Goal: Task Accomplishment & Management: Manage account settings

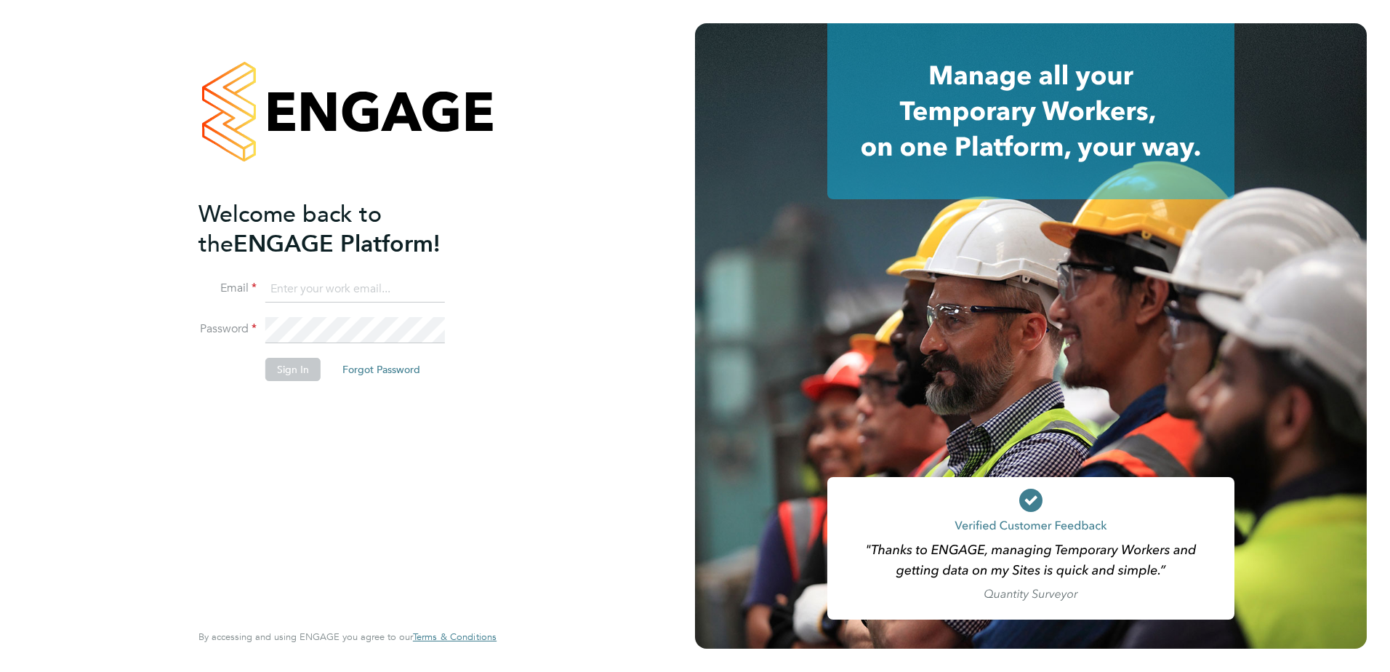
type input "tyler.kelly@vistry.co.uk"
click at [284, 364] on button "Sign In" at bounding box center [292, 369] width 55 height 23
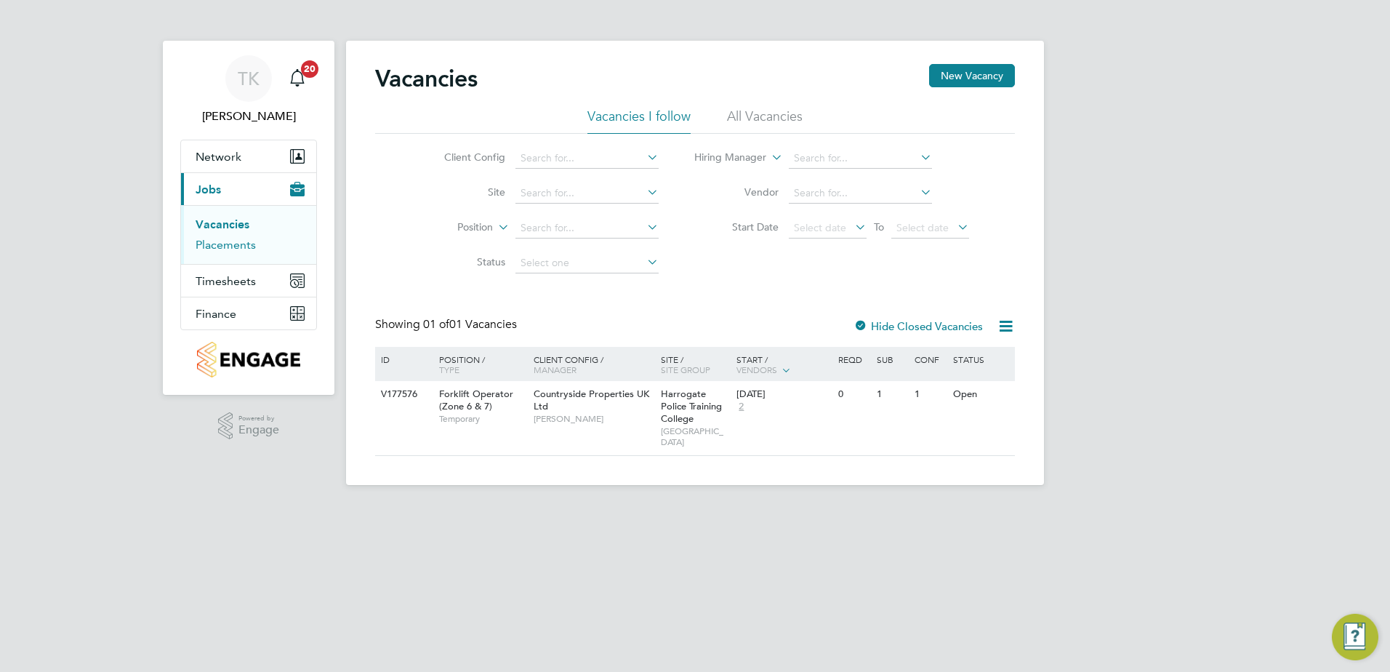
click at [215, 244] on link "Placements" at bounding box center [226, 245] width 60 height 14
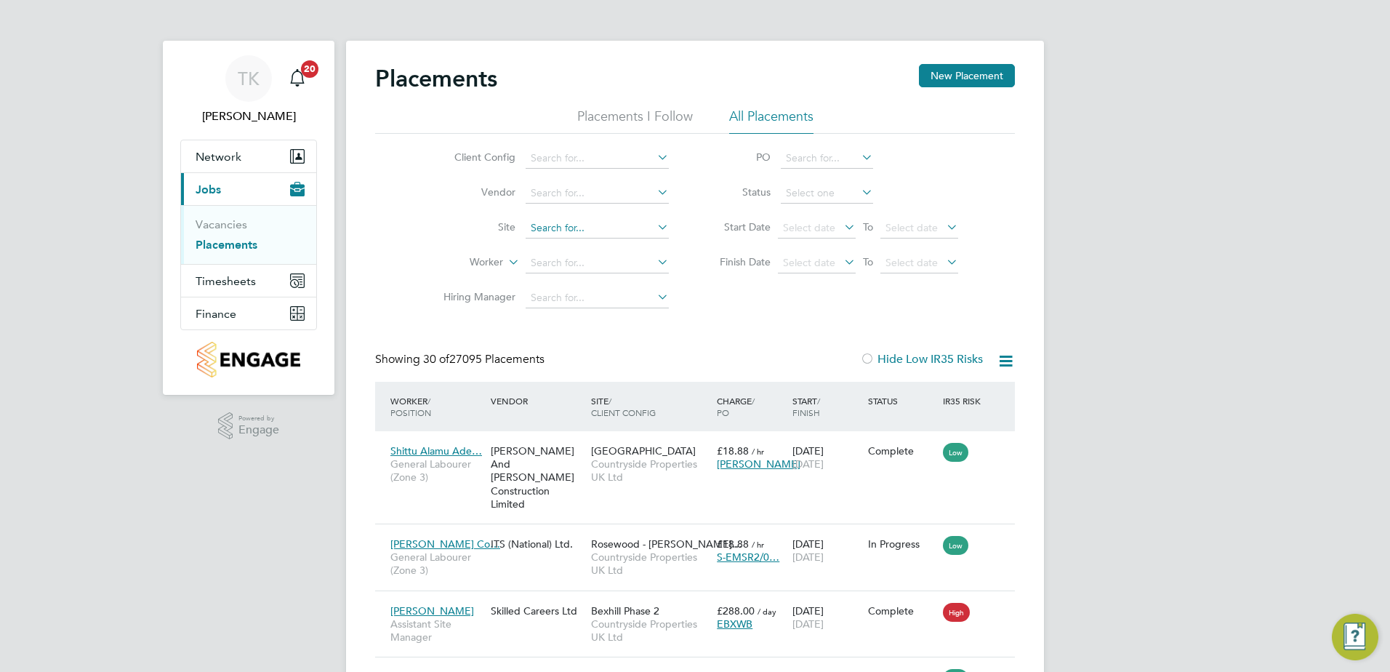
click at [553, 223] on input at bounding box center [597, 228] width 143 height 20
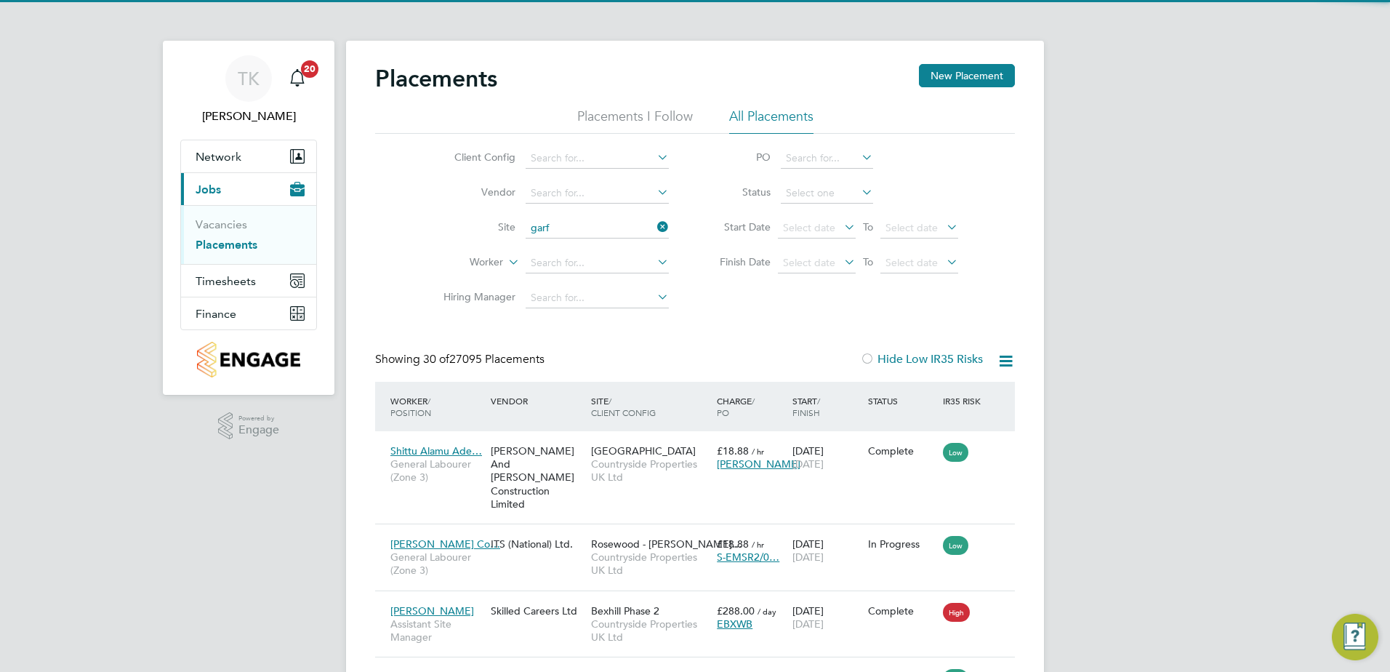
click at [581, 248] on li "Greenwell Park / Selby" at bounding box center [682, 248] width 314 height 19
type input "Greenwell Park / Selby"
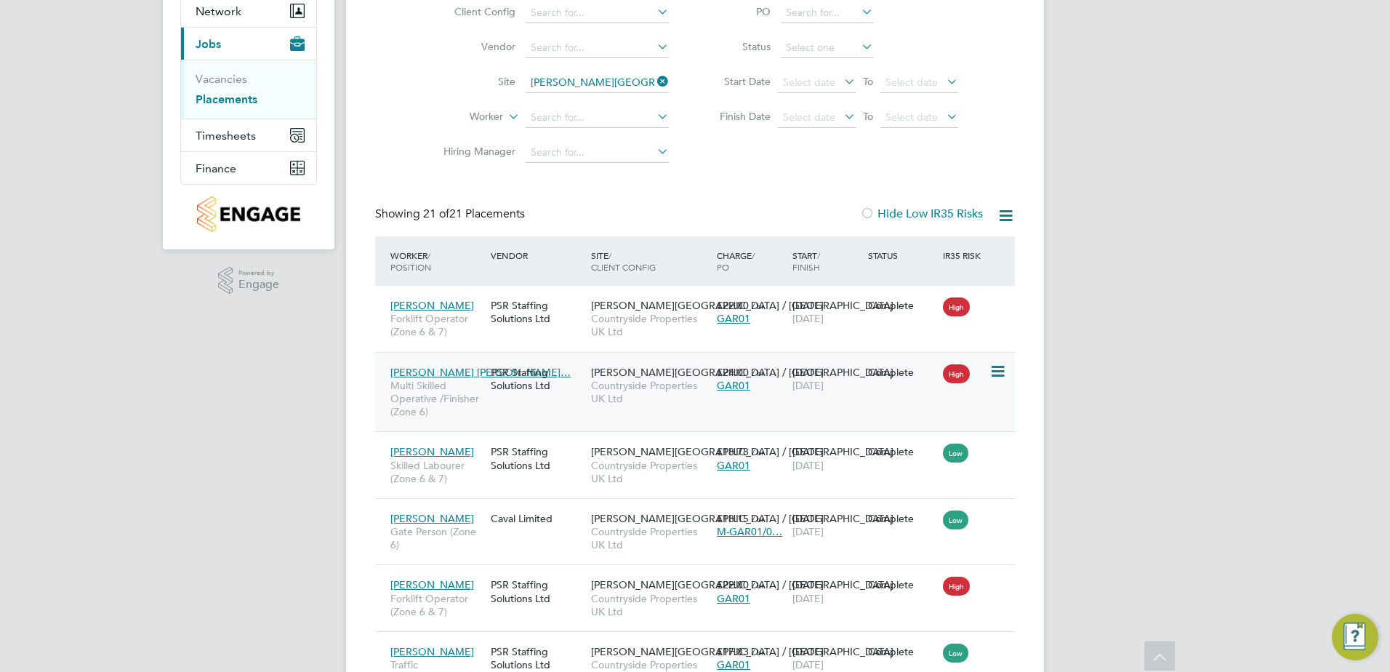
click at [636, 414] on div "Barrie Michael Rh… Multi Skilled Operative /Finisher (Zone 6) PSR Staffing Solu…" at bounding box center [695, 392] width 640 height 80
click at [660, 398] on span "Countryside Properties UK Ltd" at bounding box center [650, 392] width 119 height 26
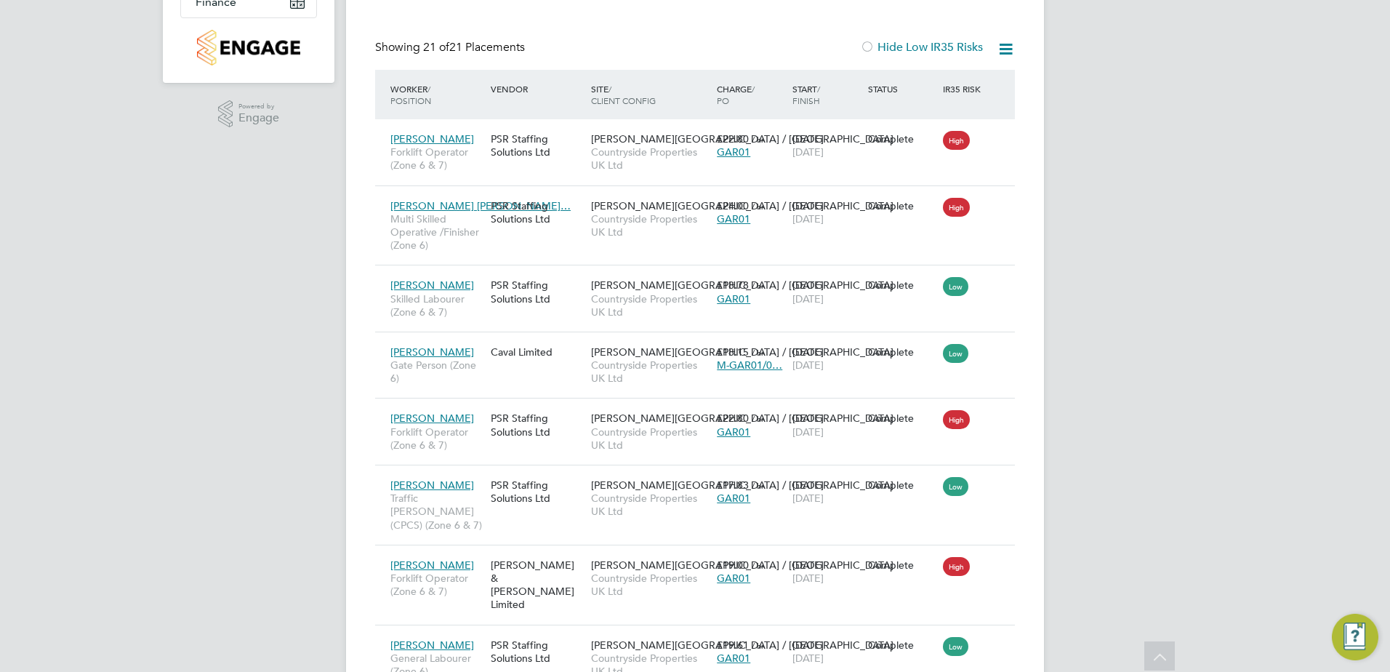
scroll to position [94, 0]
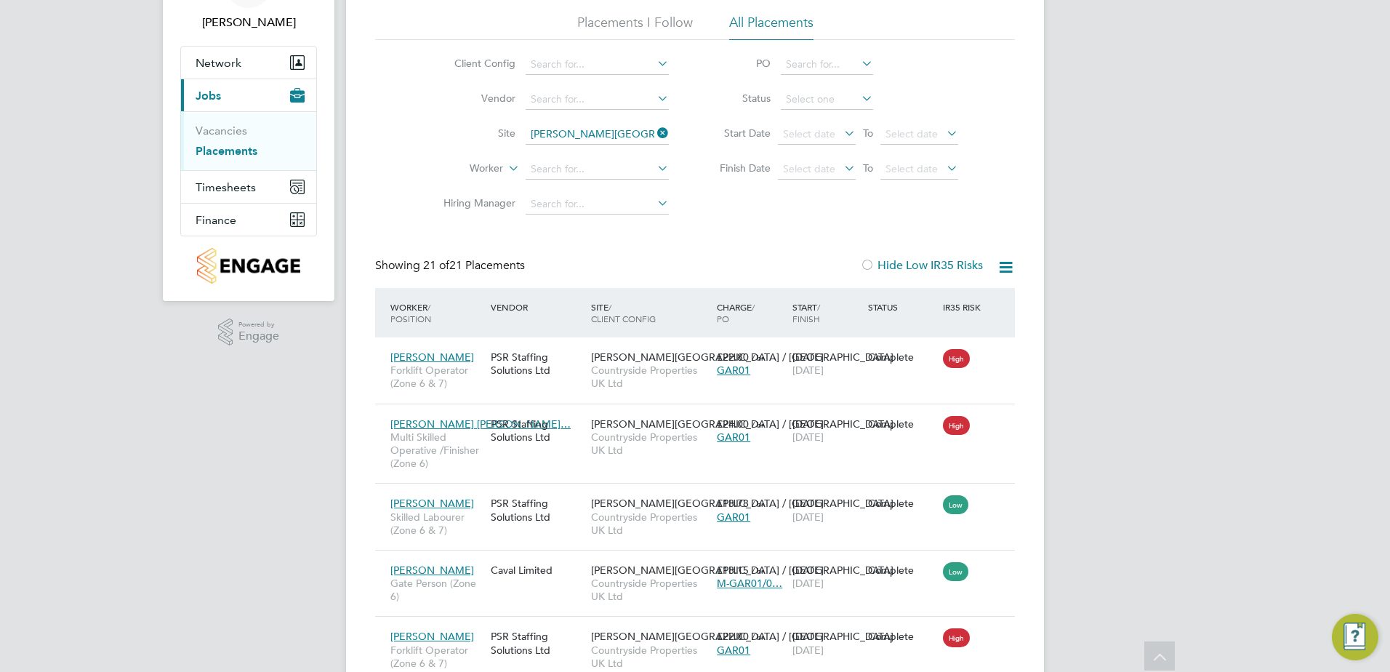
click at [654, 133] on icon at bounding box center [654, 133] width 0 height 20
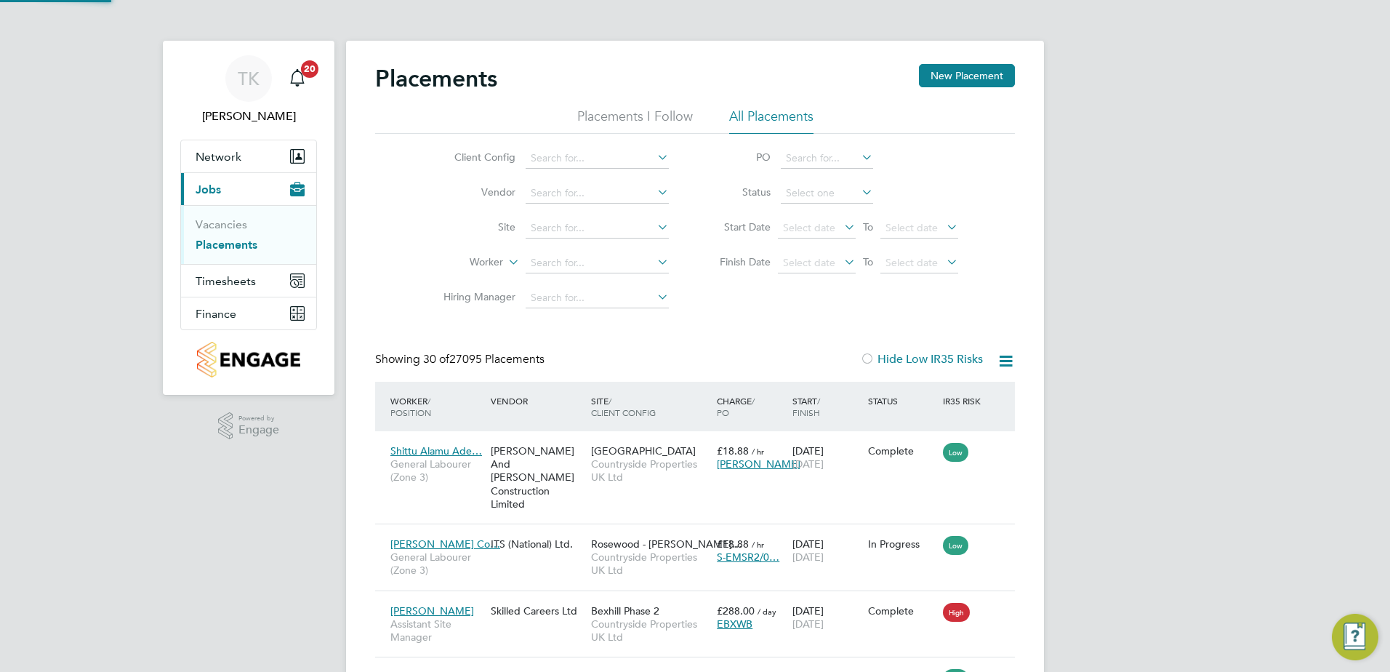
scroll to position [7, 7]
click at [555, 233] on input at bounding box center [597, 228] width 143 height 20
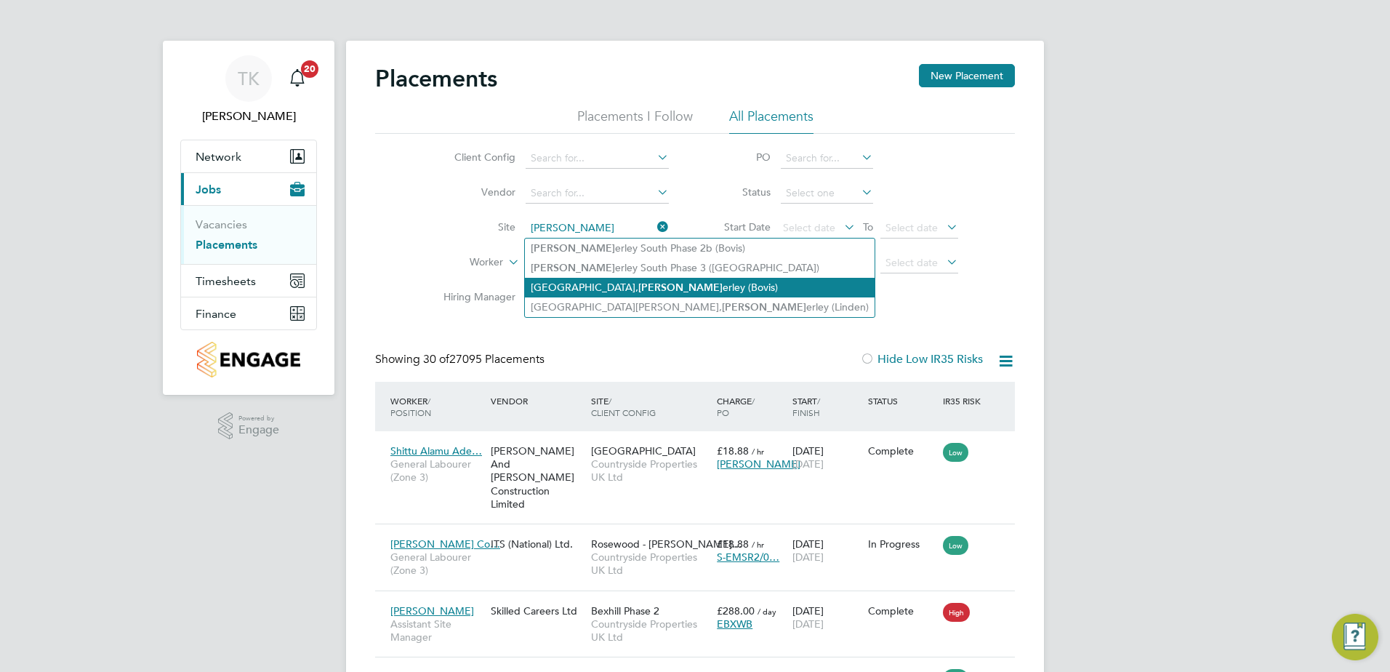
click at [610, 279] on li "Longfields, Bev erley (Bovis)" at bounding box center [700, 288] width 350 height 20
type input "Longfields, Beverley (Bovis)"
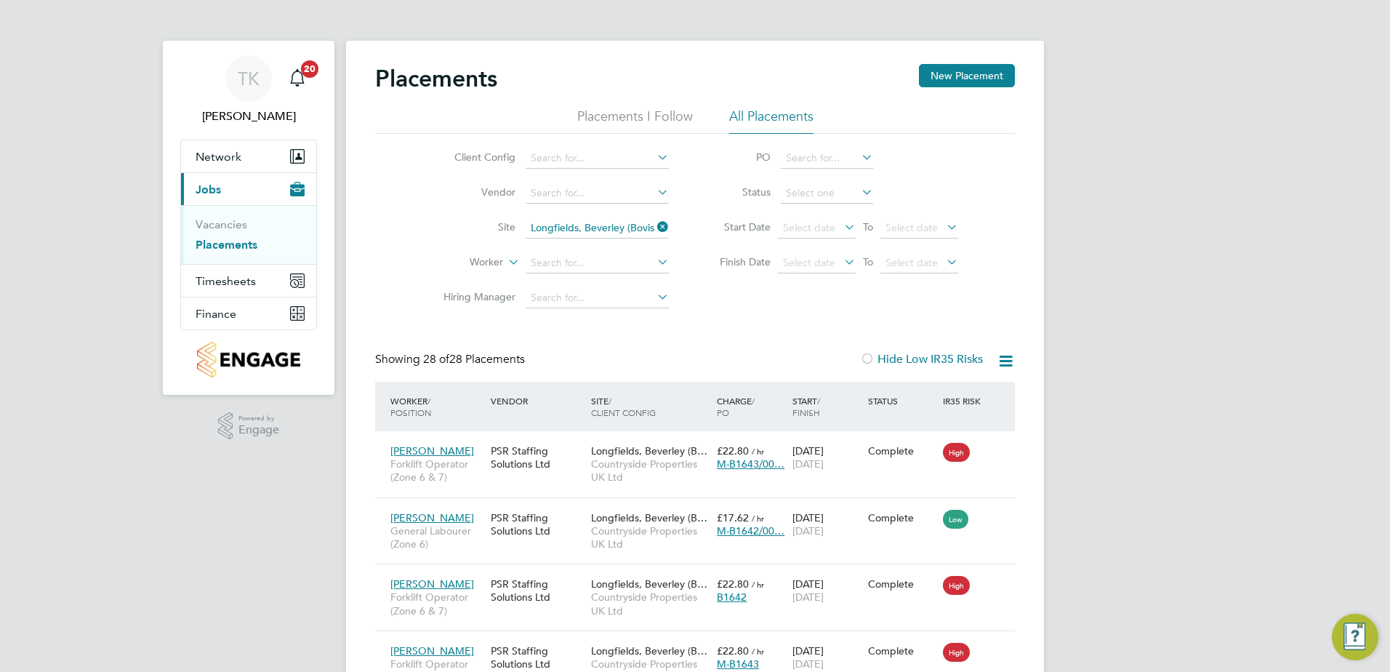
click at [654, 223] on icon at bounding box center [654, 227] width 0 height 20
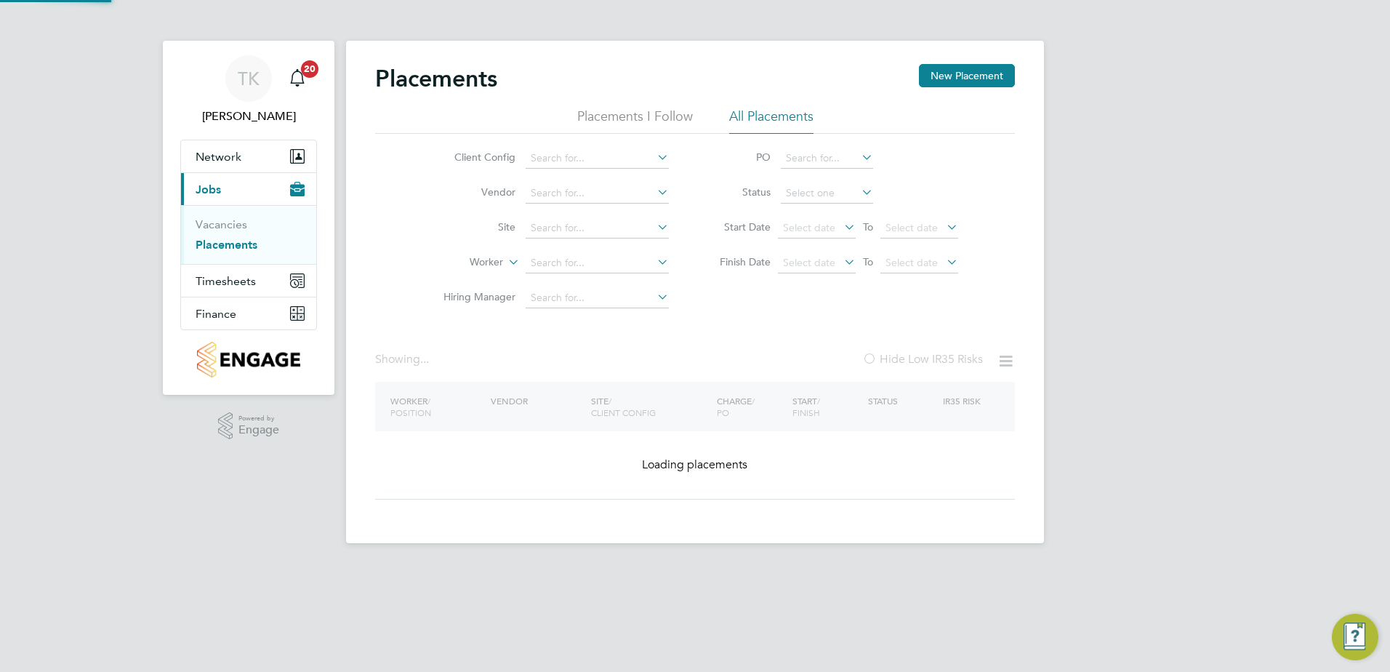
click at [609, 145] on li "Client Config" at bounding box center [550, 158] width 273 height 35
click at [608, 153] on input at bounding box center [597, 158] width 143 height 20
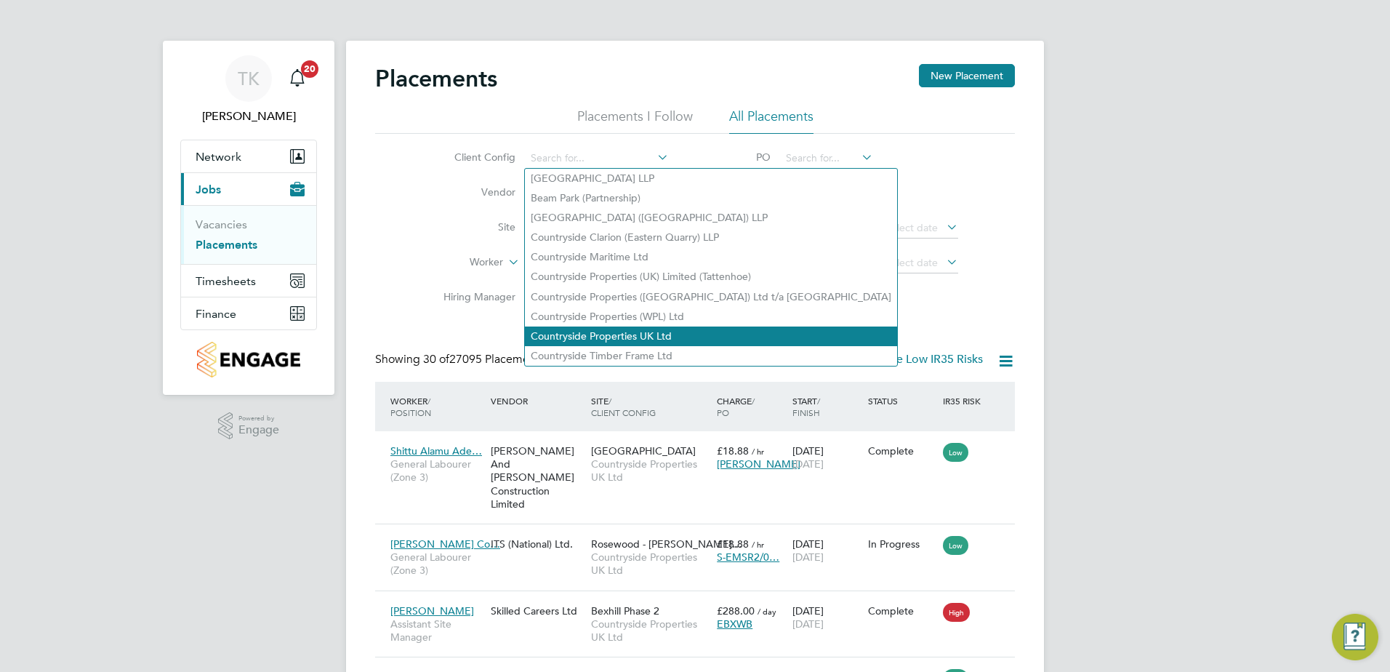
click at [632, 326] on li "Countryside Properties UK Ltd" at bounding box center [711, 336] width 372 height 20
type input "Countryside Properties UK Ltd"
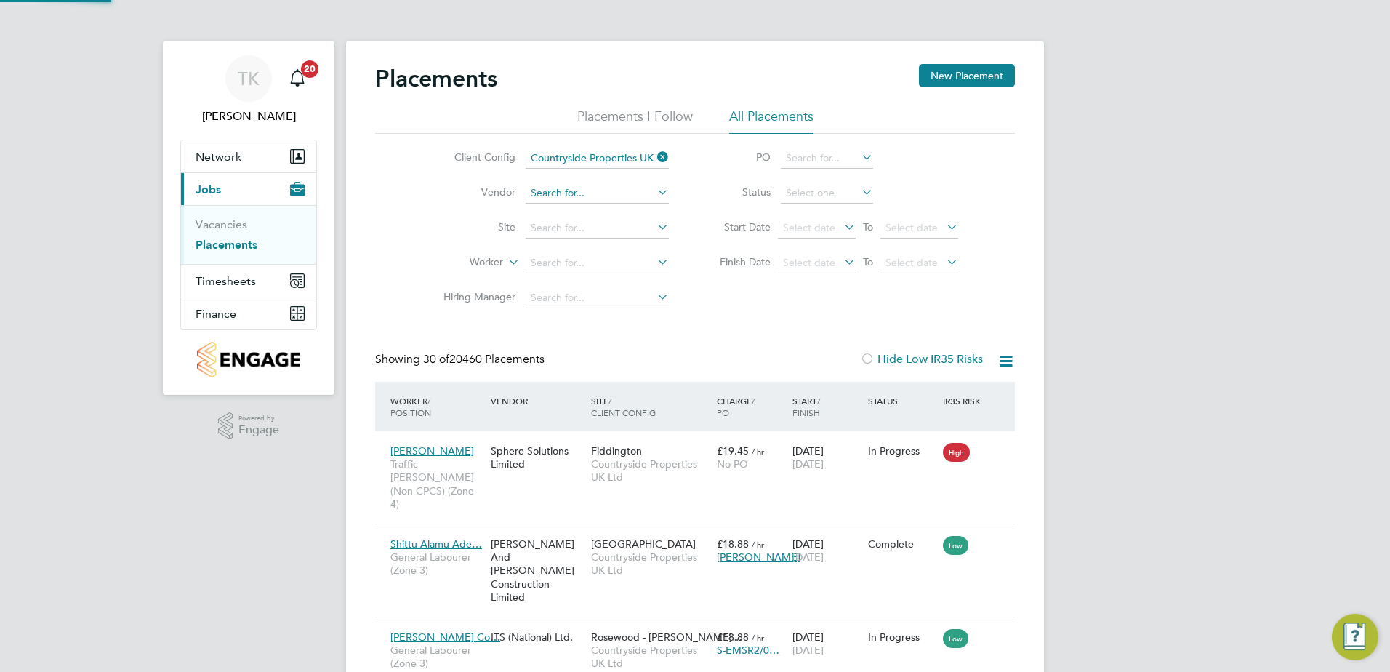
click at [580, 190] on input at bounding box center [597, 193] width 143 height 20
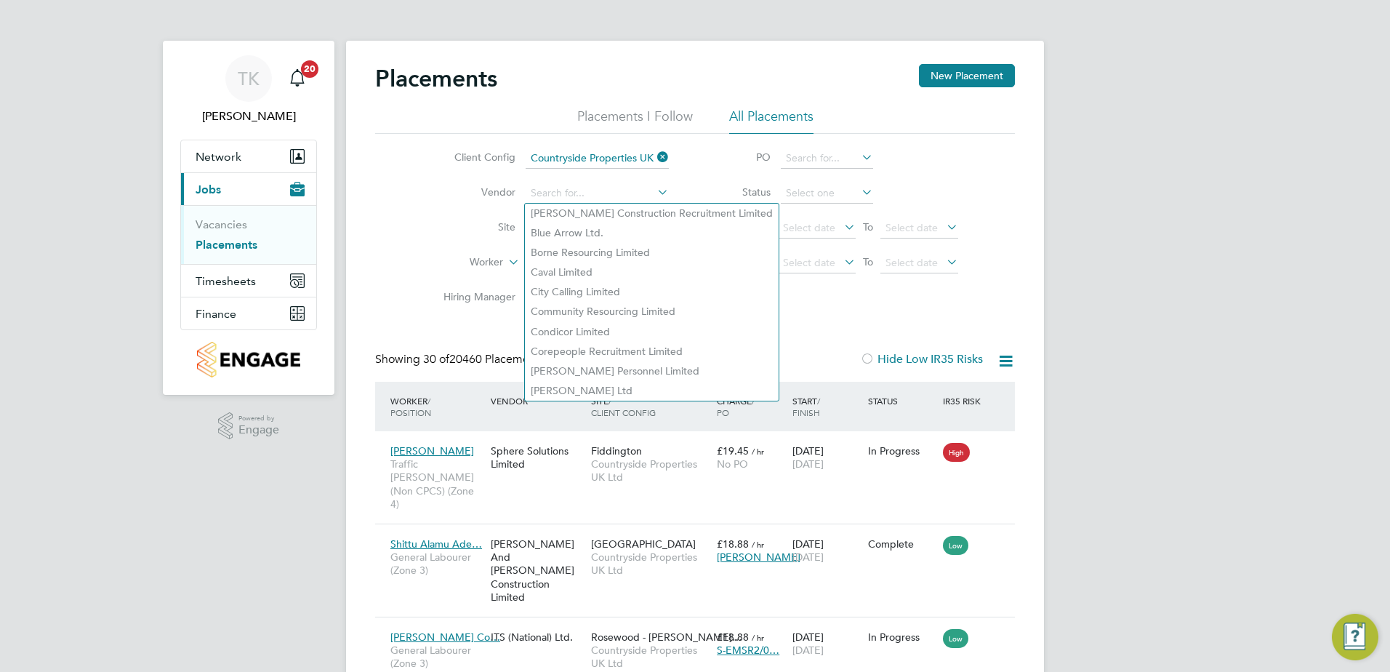
click at [482, 223] on label "Site" at bounding box center [474, 226] width 84 height 13
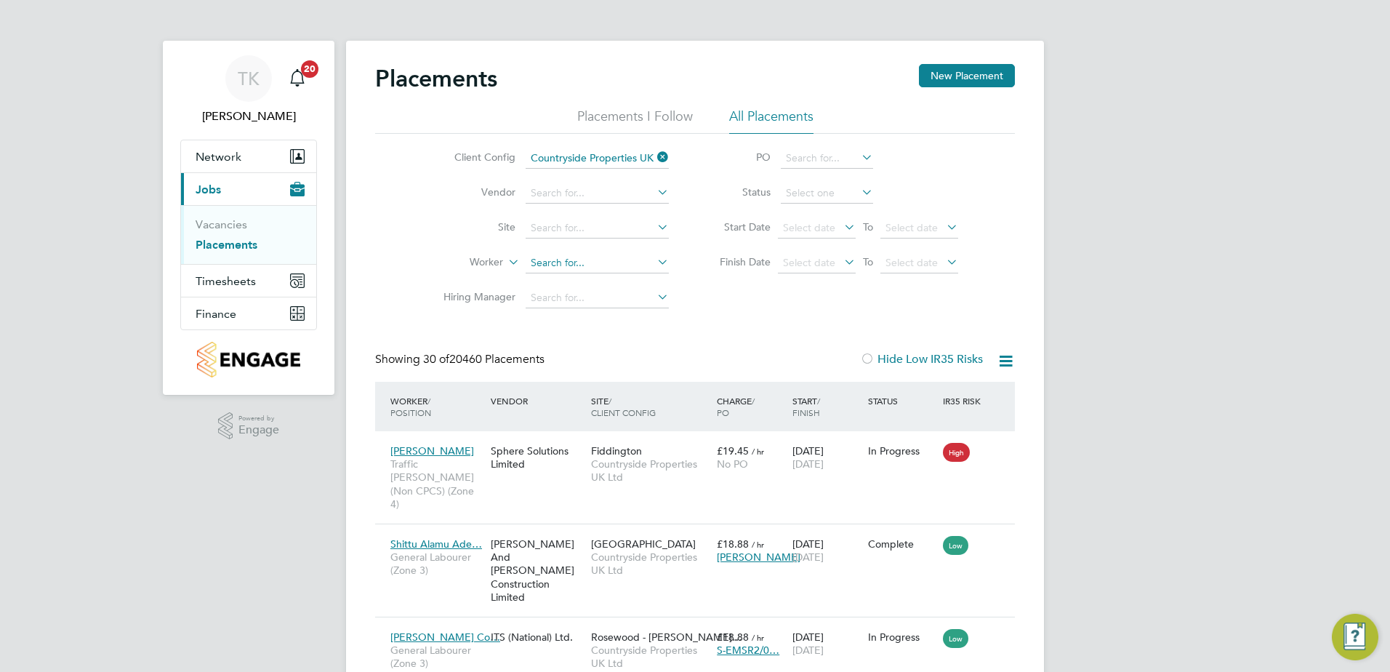
click at [535, 263] on input at bounding box center [597, 263] width 143 height 20
click at [638, 282] on li "Barrie Michael Rhodes" at bounding box center [597, 283] width 145 height 20
type input "Barrie Michael Rhodes"
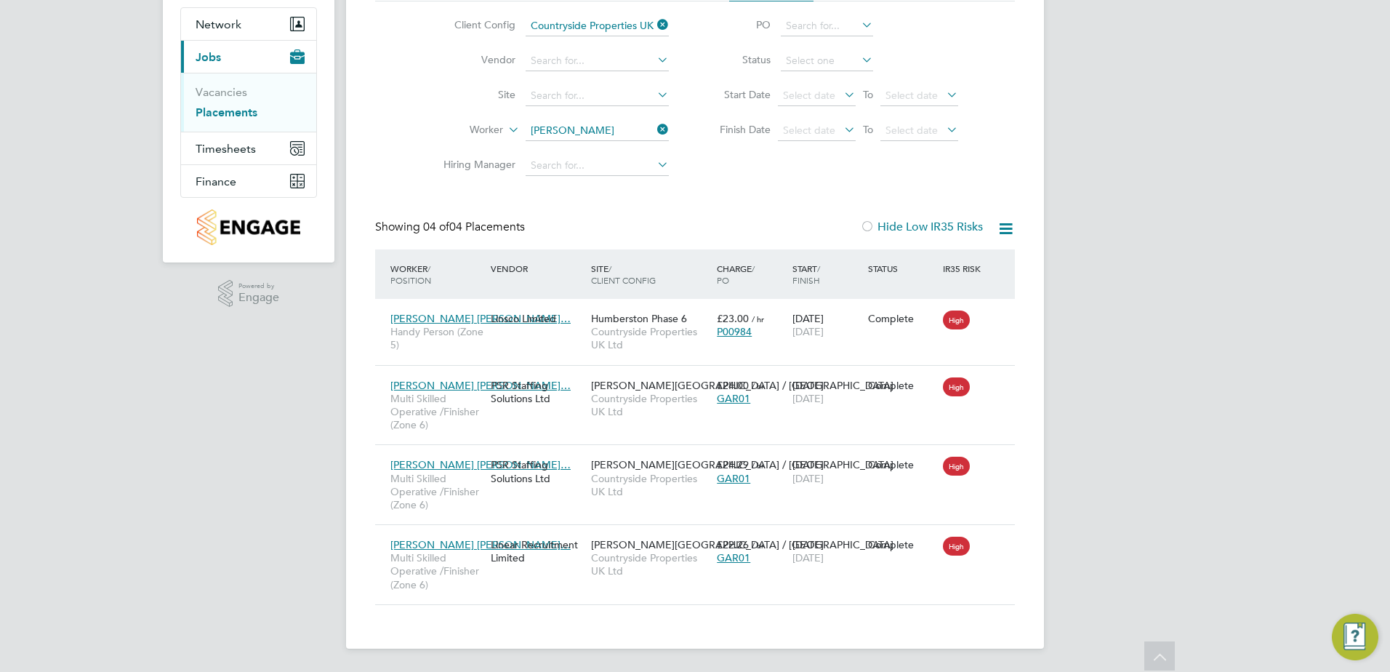
click at [670, 123] on li "Worker Barrie Michael Rhodes" at bounding box center [550, 130] width 273 height 35
click at [654, 129] on icon at bounding box center [654, 129] width 0 height 20
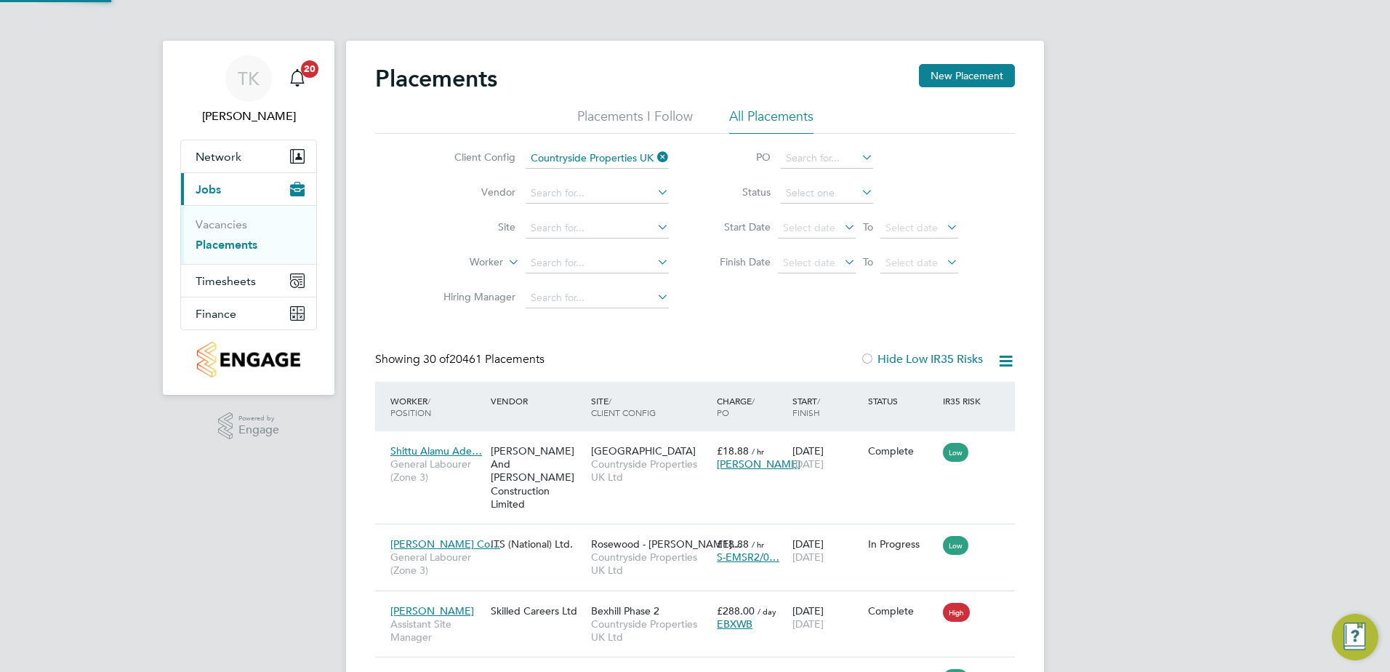
scroll to position [7, 7]
click at [560, 228] on input at bounding box center [597, 228] width 143 height 20
click at [579, 326] on li "Long fields, Beverley (Bovis)" at bounding box center [648, 325] width 247 height 20
type input "Longfields, Beverley (Bovis)"
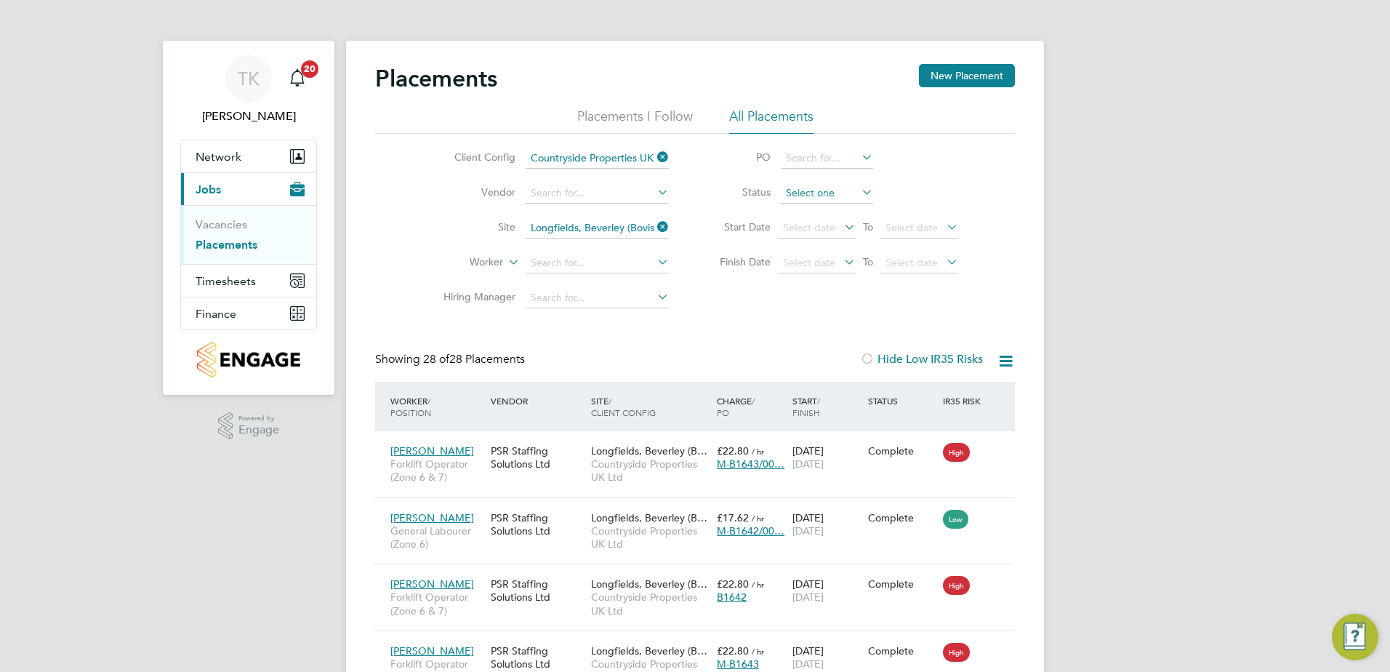
click at [821, 198] on input at bounding box center [827, 193] width 92 height 20
click at [811, 265] on li "In Progress" at bounding box center [827, 269] width 94 height 19
type input "In Progress"
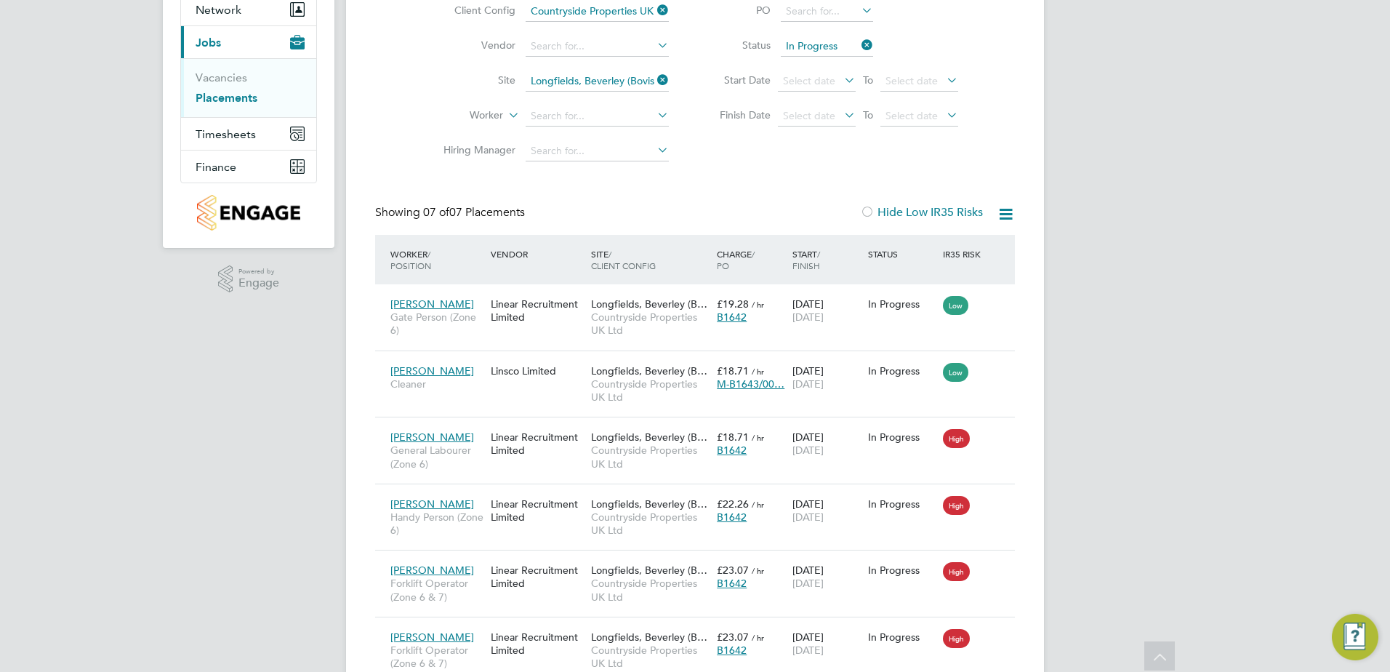
click at [836, 41] on div "Placements New Placement Placements I Follow All Placements Client Config Count…" at bounding box center [695, 344] width 698 height 900
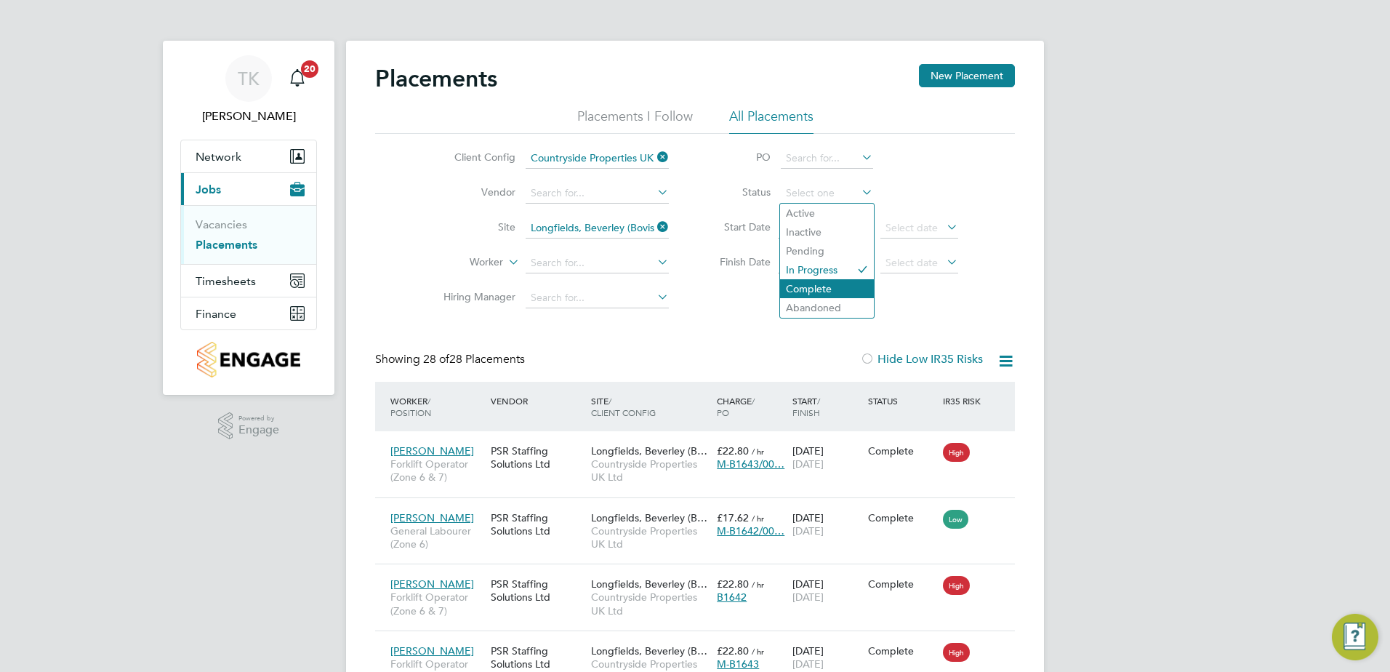
click at [817, 286] on li "Complete" at bounding box center [827, 288] width 94 height 19
type input "Complete"
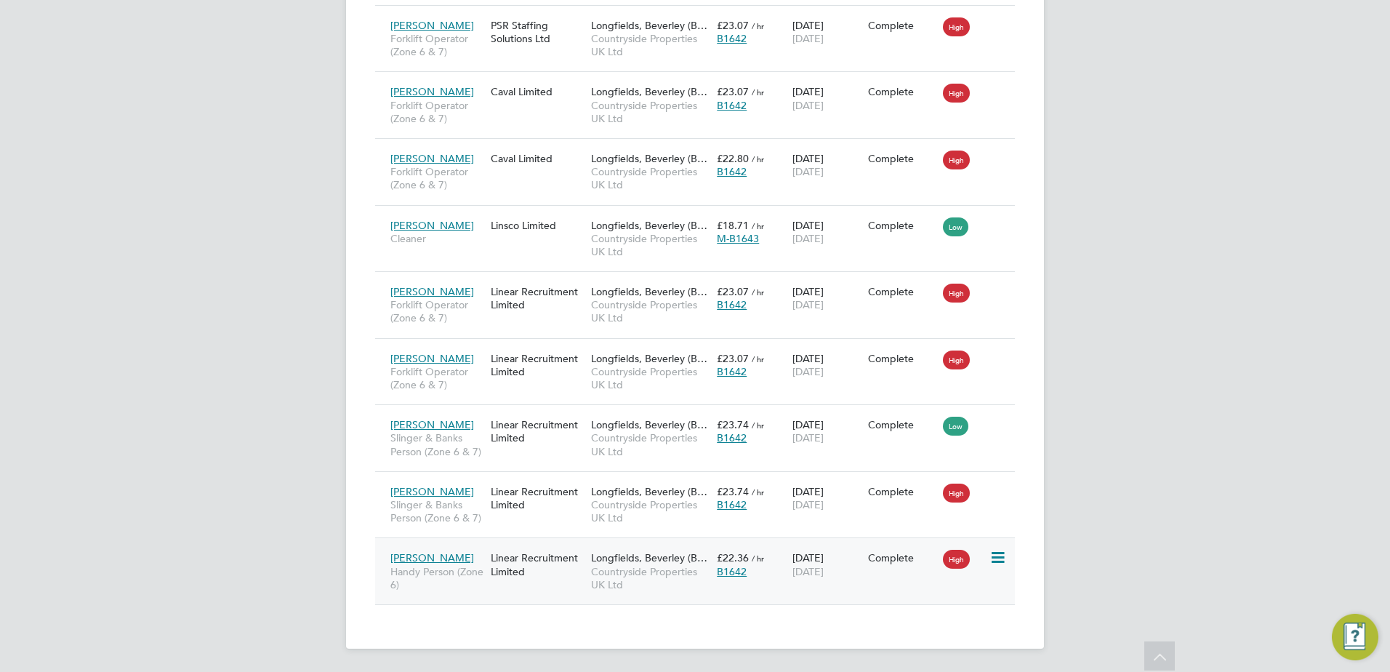
click at [717, 585] on div "Paul Brignall Handy Person (Zone 6) Linear Recruitment Limited Longfields, Beve…" at bounding box center [695, 570] width 640 height 67
click at [526, 585] on div "Linear Recruitment Limited" at bounding box center [537, 564] width 100 height 41
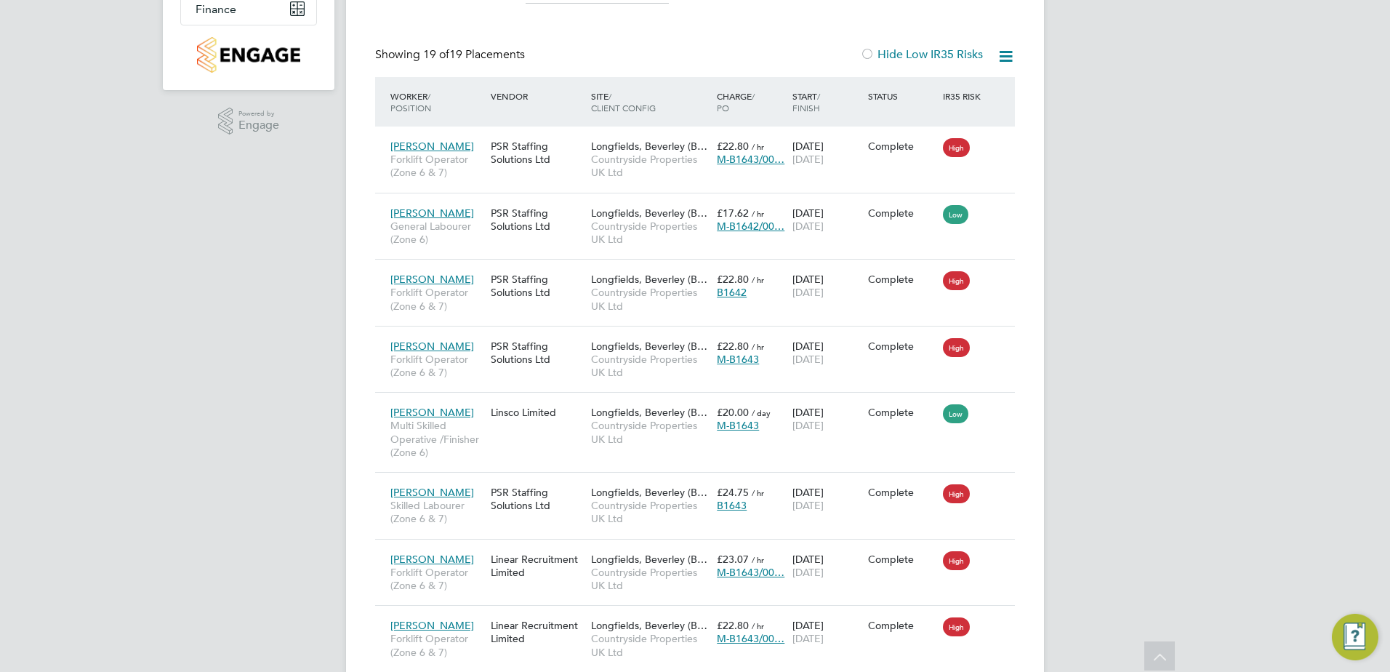
scroll to position [159, 0]
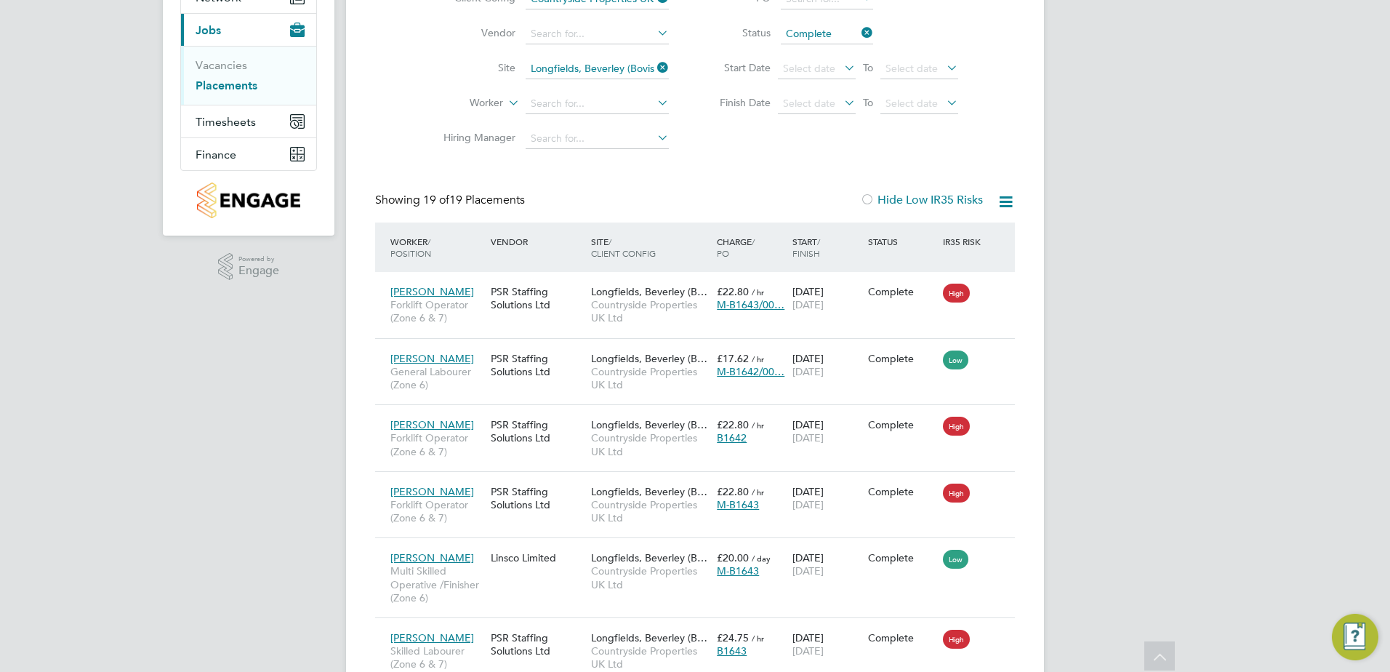
click at [859, 34] on icon at bounding box center [859, 33] width 0 height 20
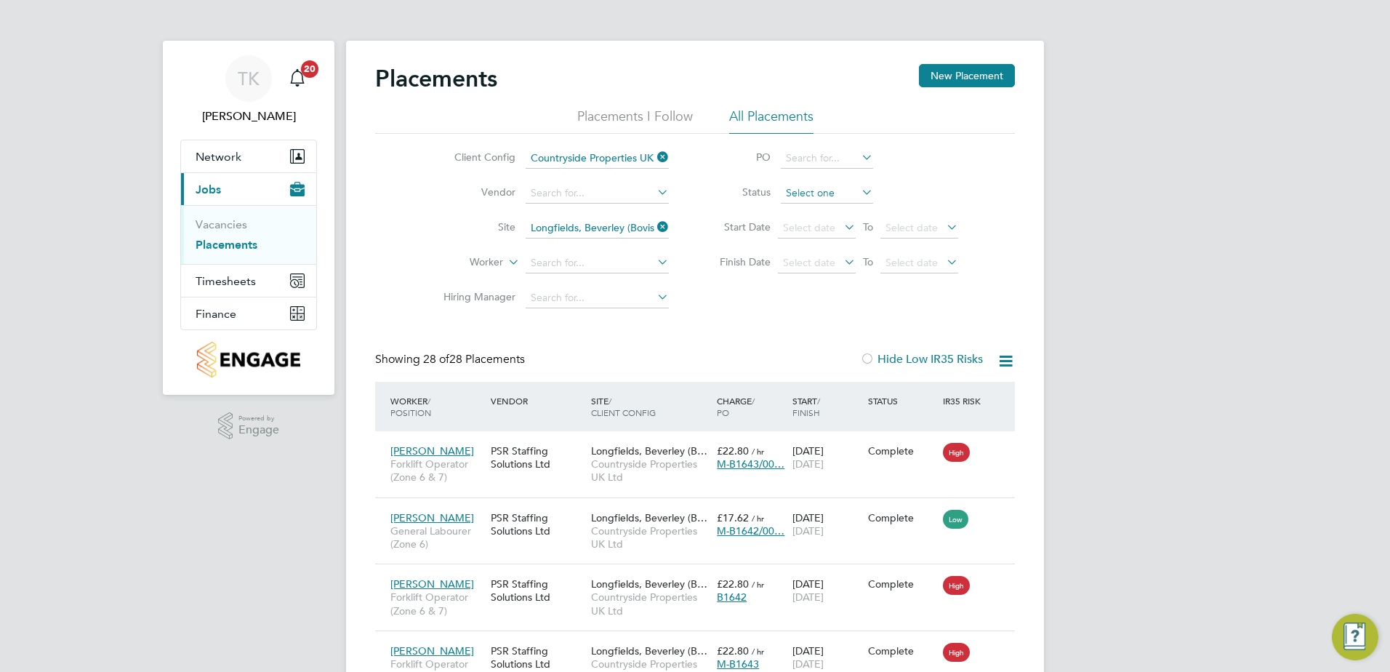
click at [803, 193] on input at bounding box center [827, 193] width 92 height 20
click at [823, 262] on li "In Progress" at bounding box center [827, 269] width 94 height 19
type input "In Progress"
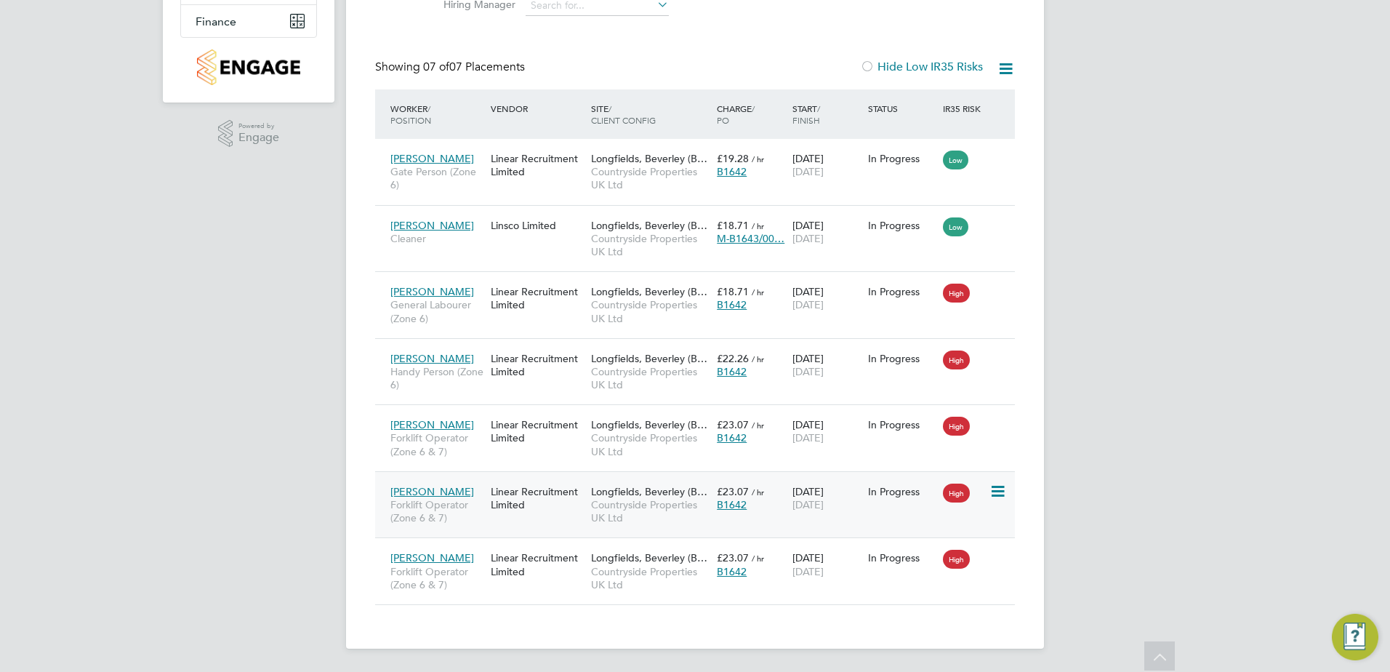
scroll to position [1, 0]
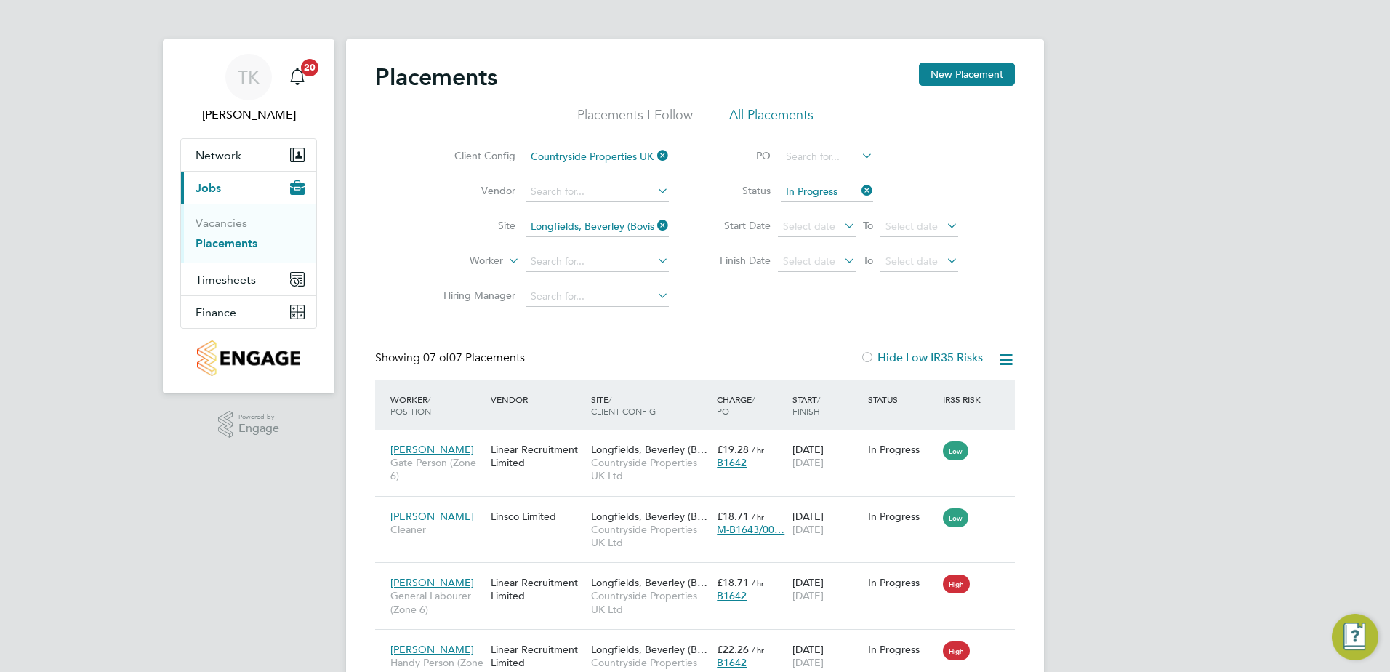
click at [859, 191] on icon at bounding box center [859, 190] width 0 height 20
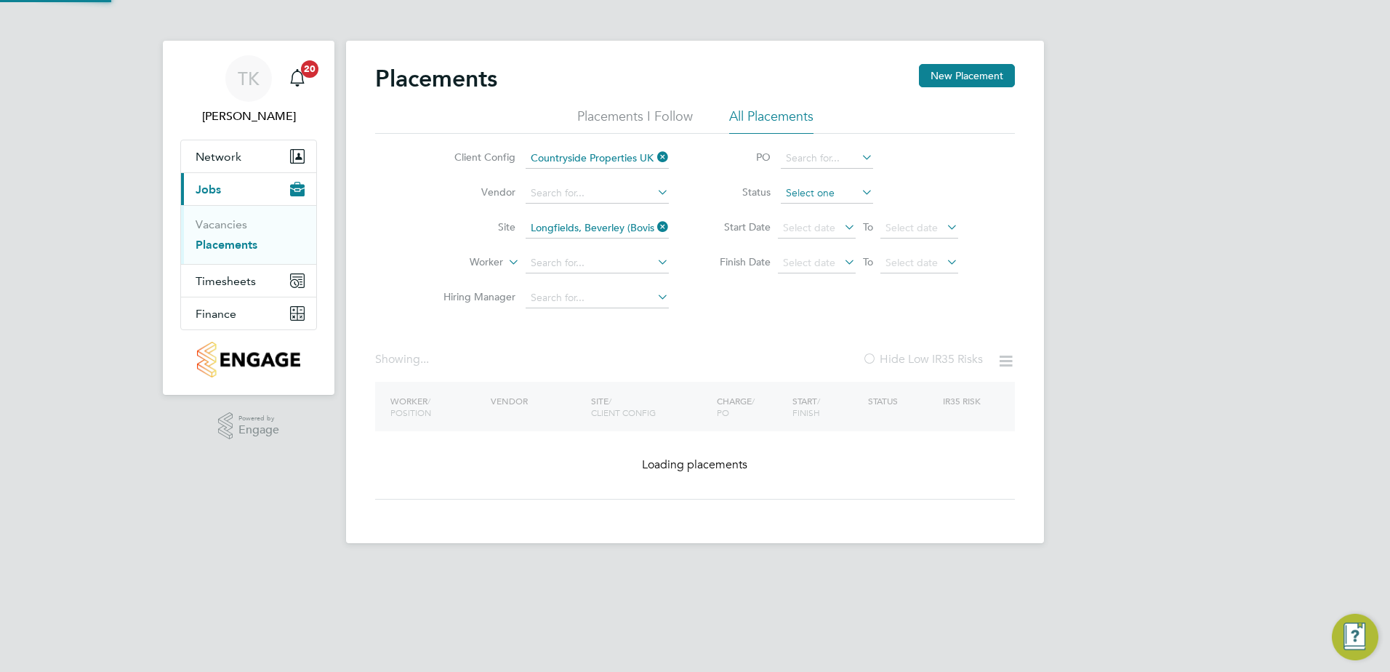
click at [834, 196] on input at bounding box center [827, 193] width 92 height 20
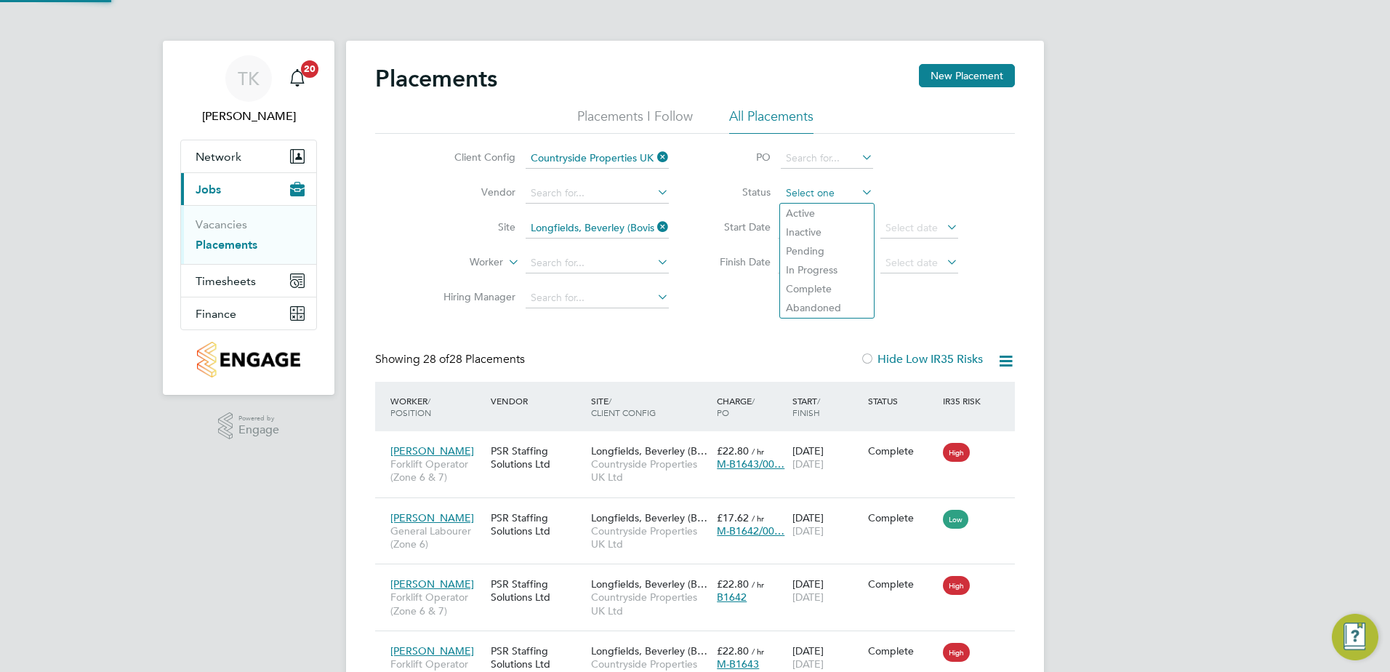
scroll to position [7, 7]
click at [825, 191] on input at bounding box center [827, 193] width 92 height 20
click at [811, 286] on li "Complete" at bounding box center [827, 288] width 94 height 19
type input "Complete"
click at [859, 190] on icon at bounding box center [859, 192] width 0 height 20
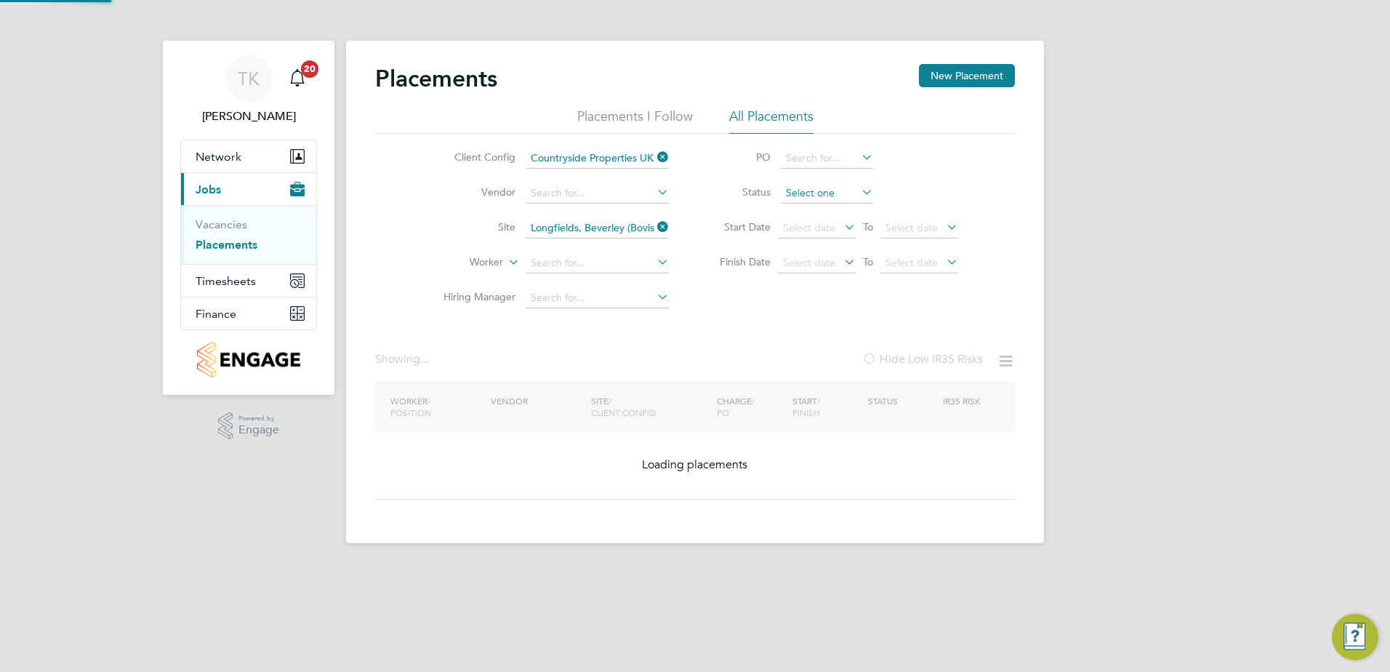
click at [824, 193] on input at bounding box center [827, 193] width 92 height 20
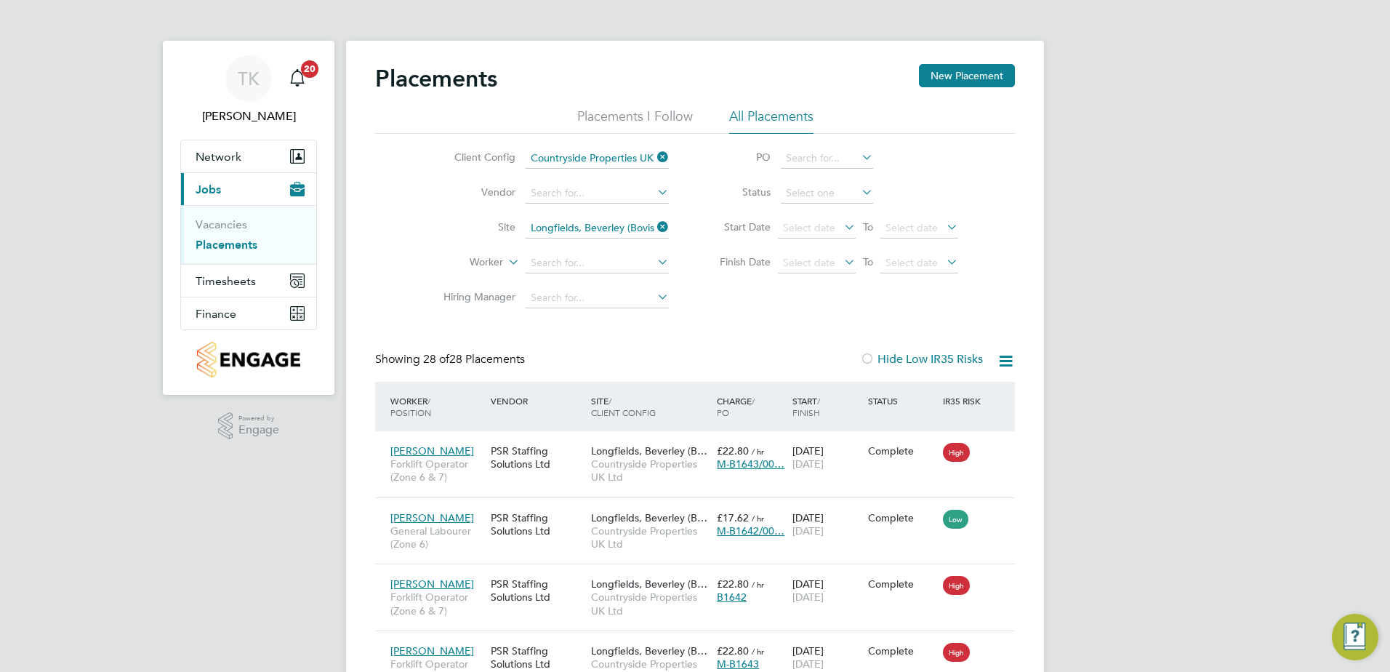
click at [799, 271] on li "In Progress" at bounding box center [827, 269] width 94 height 19
type input "In Progress"
click at [654, 225] on icon at bounding box center [654, 227] width 0 height 20
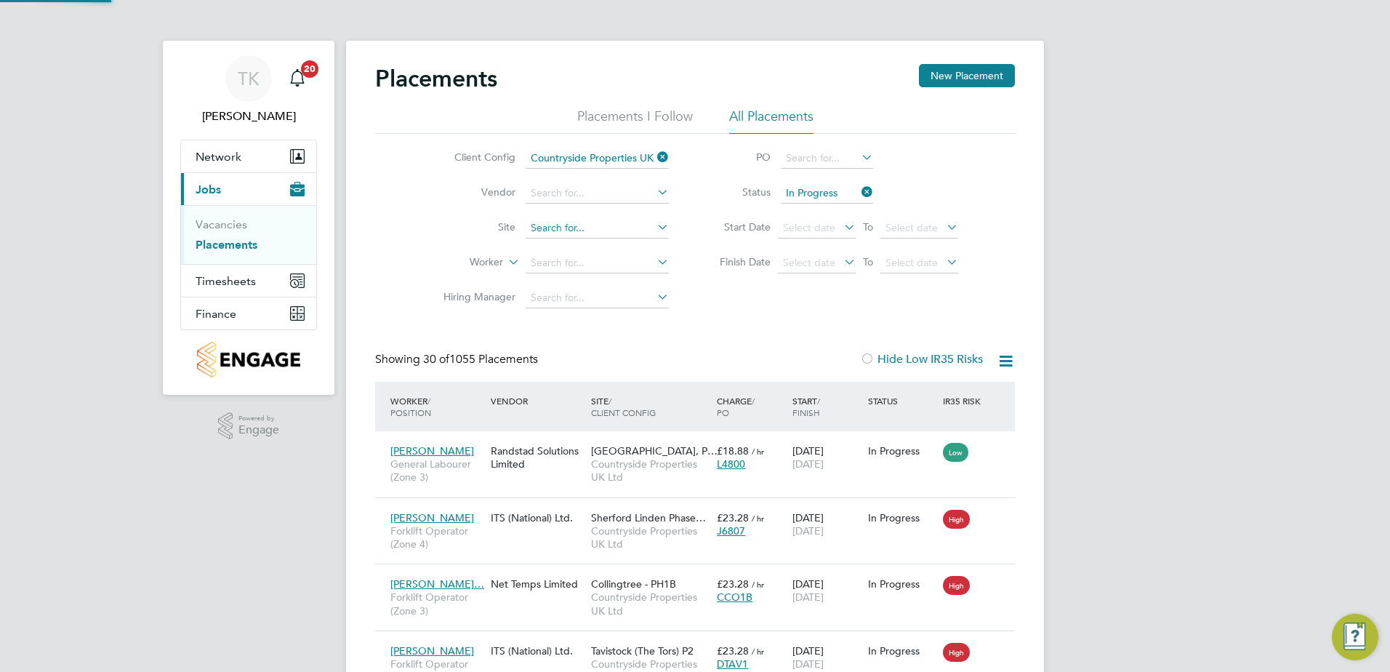
scroll to position [55, 127]
click at [648, 225] on input at bounding box center [597, 228] width 143 height 20
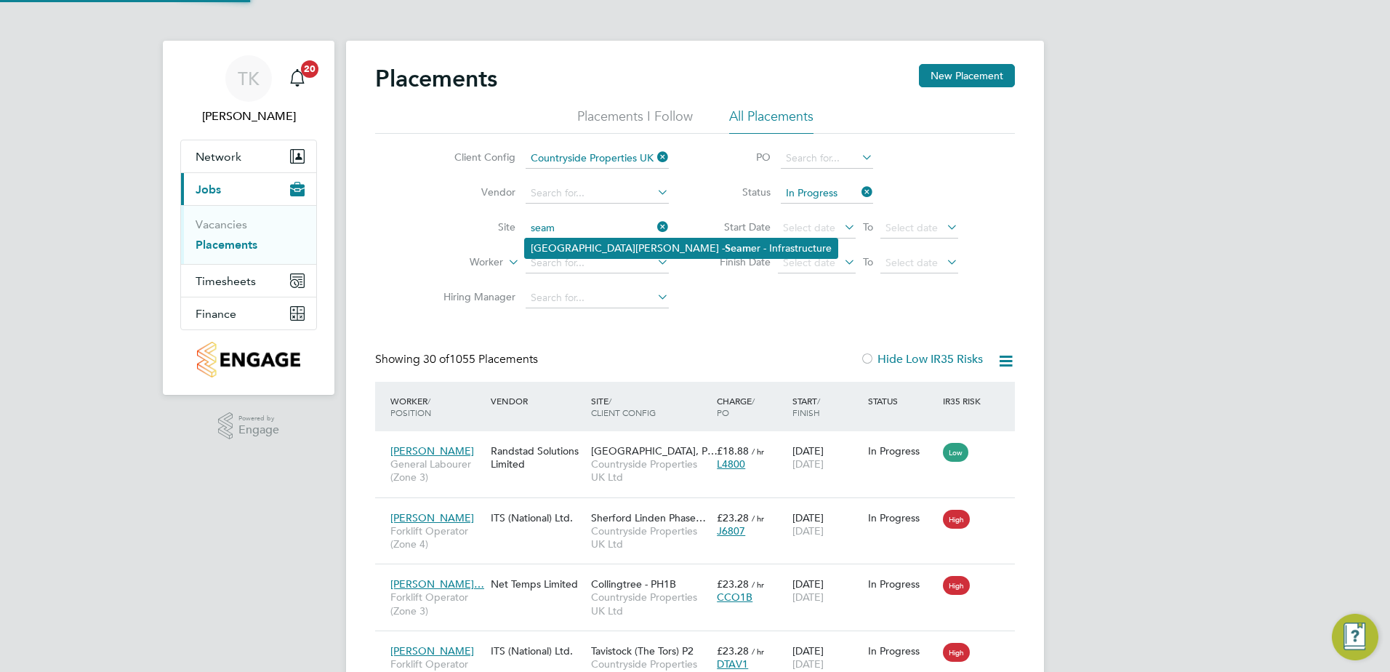
click at [603, 240] on li "Northfield Meadows - Seam er - Infrastructure" at bounding box center [681, 249] width 313 height 20
type input "Northfield Meadows - Seamer - Infrastructure"
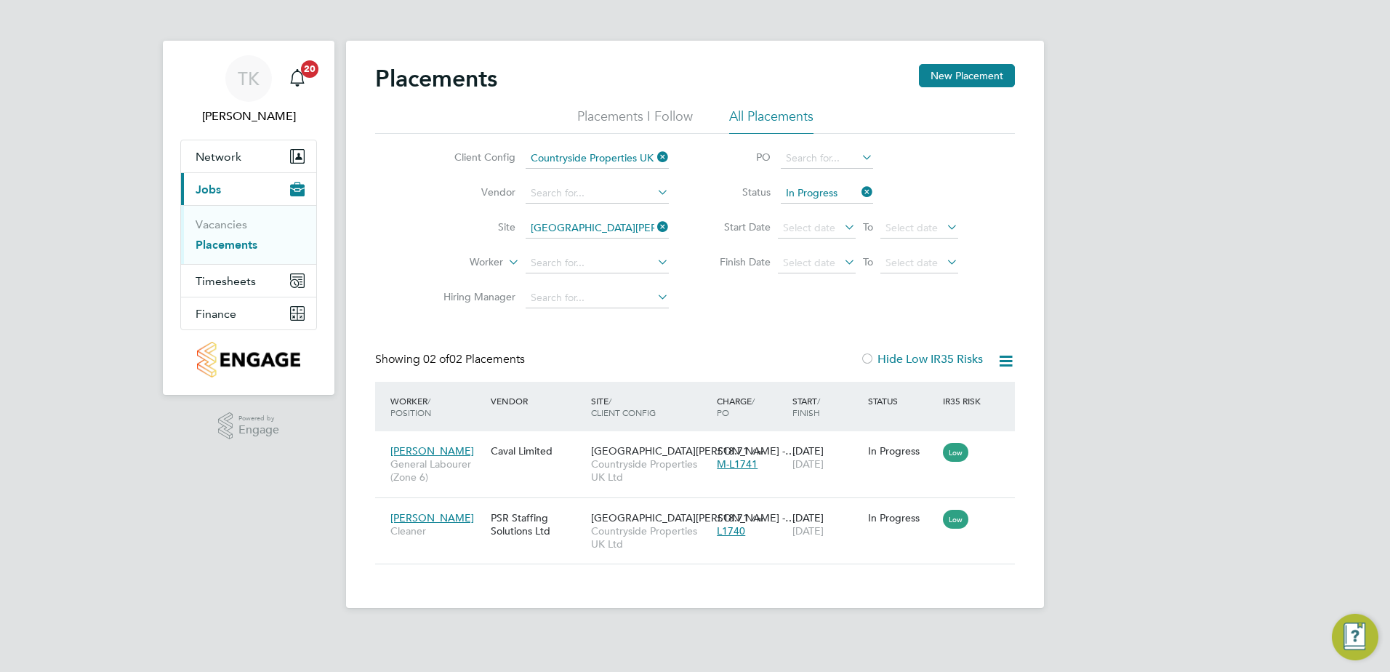
click at [859, 192] on icon at bounding box center [859, 192] width 0 height 20
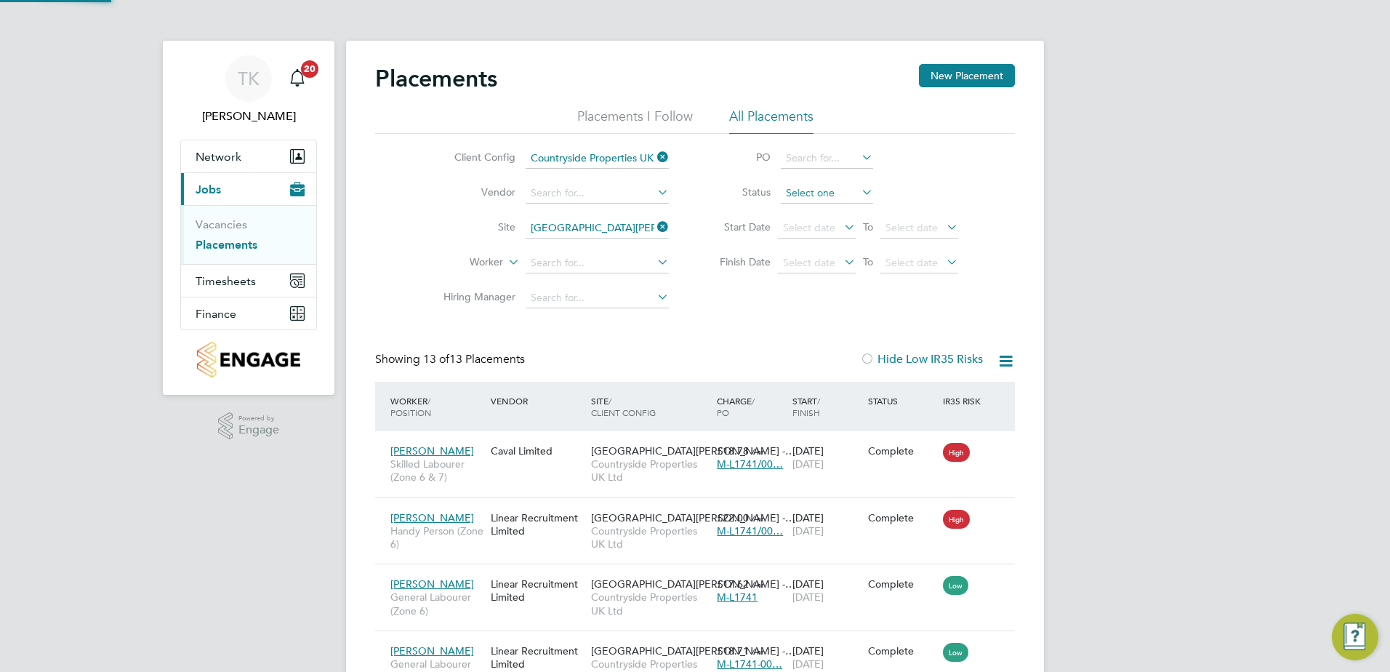
click at [838, 192] on input at bounding box center [827, 193] width 92 height 20
click at [835, 195] on input at bounding box center [827, 193] width 92 height 20
click at [809, 282] on li "Complete" at bounding box center [827, 288] width 94 height 19
type input "Complete"
click at [654, 225] on icon at bounding box center [654, 225] width 0 height 20
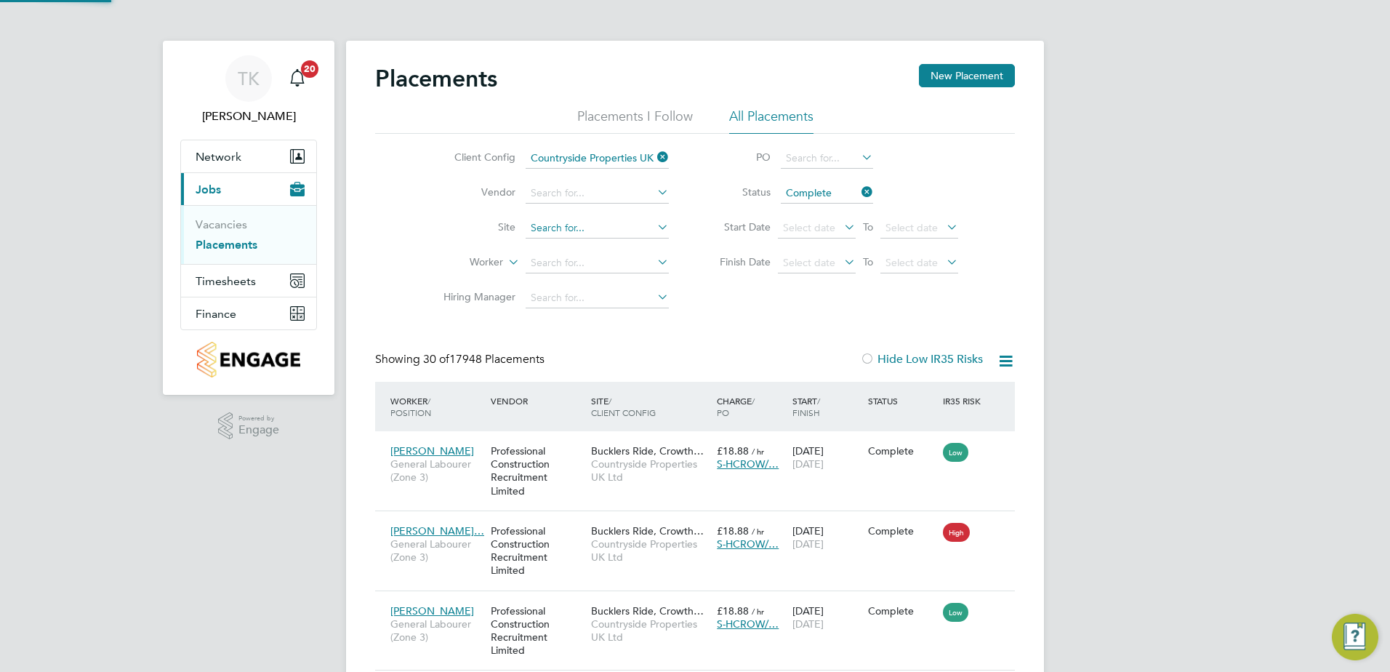
click at [549, 233] on input at bounding box center [597, 228] width 143 height 20
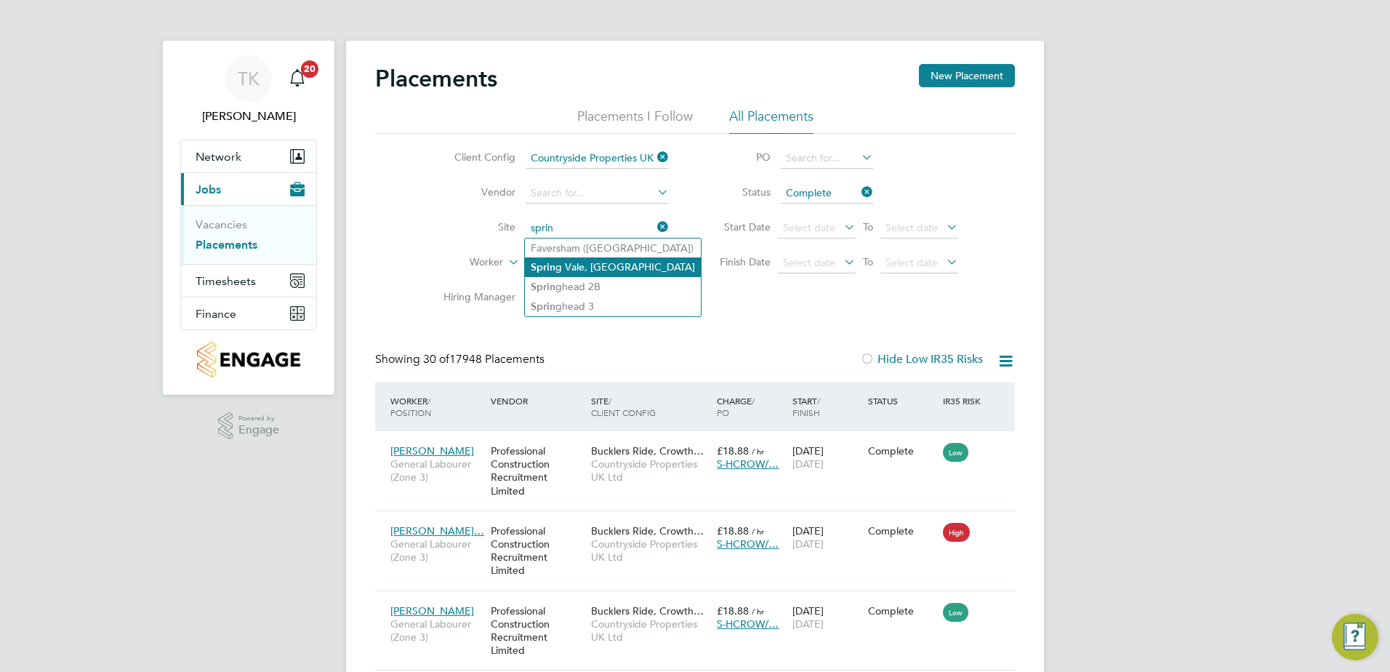
click at [572, 260] on li "Sprin g Vale, Knaresborough" at bounding box center [613, 267] width 176 height 20
type input "Spring Vale, Knaresborough"
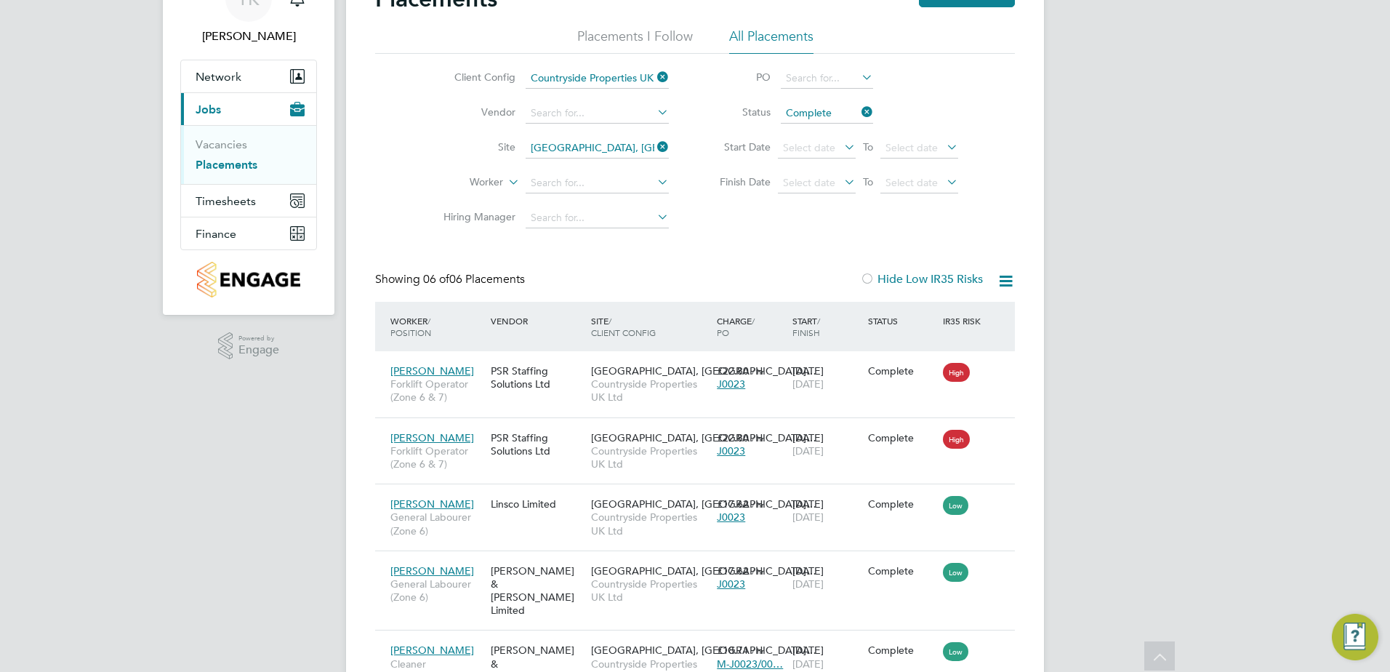
click at [859, 111] on icon at bounding box center [859, 112] width 0 height 20
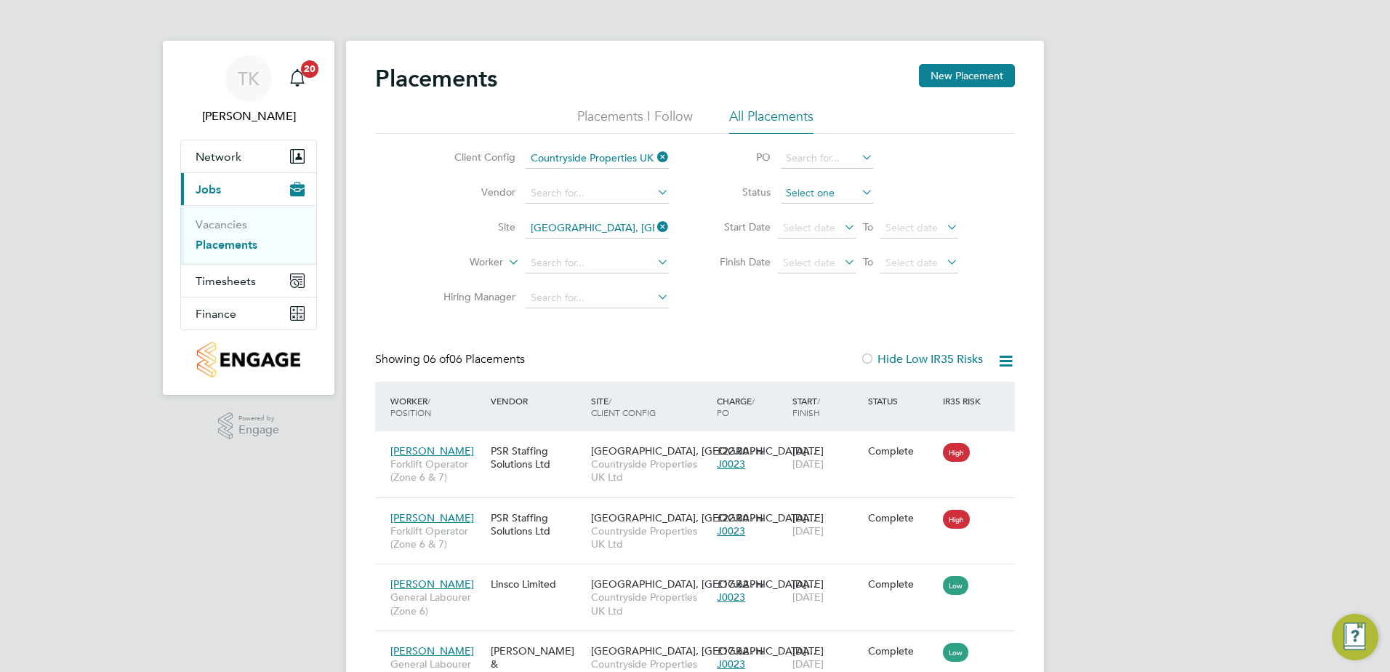
click at [810, 197] on input at bounding box center [827, 193] width 92 height 20
click at [806, 270] on li "In Progress" at bounding box center [827, 269] width 94 height 19
type input "In Progress"
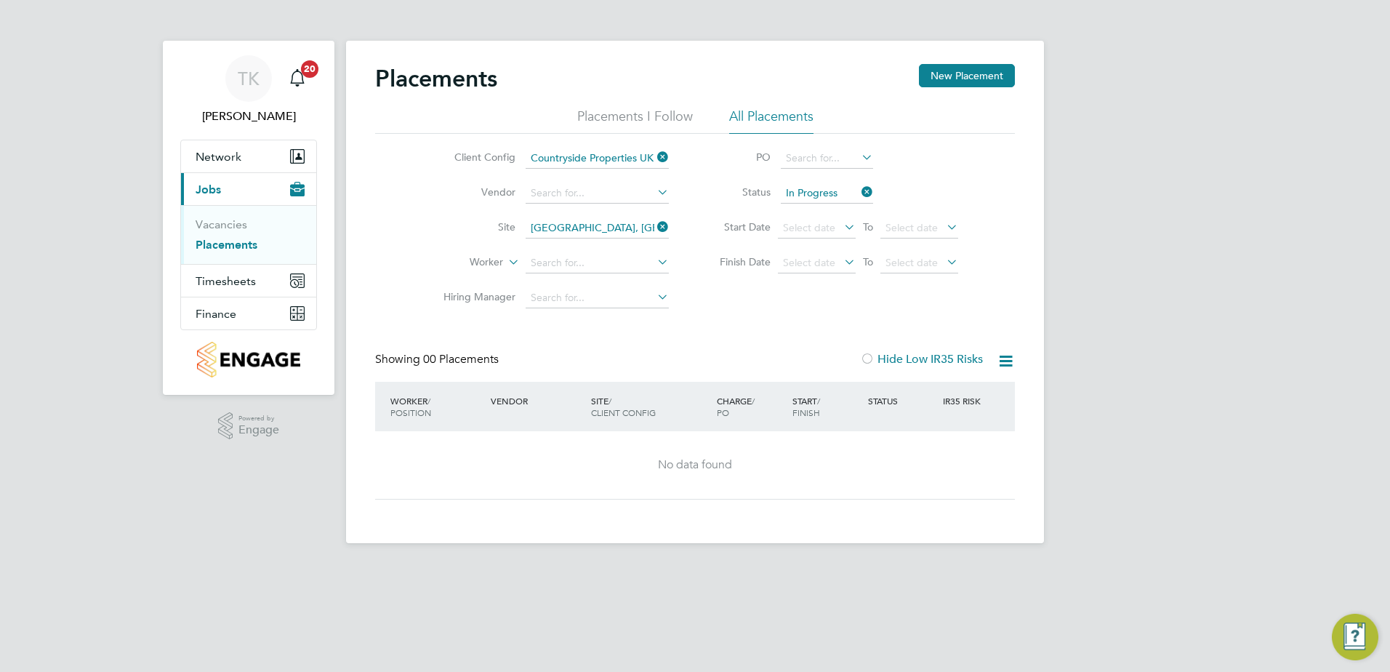
click at [654, 228] on icon at bounding box center [654, 227] width 0 height 20
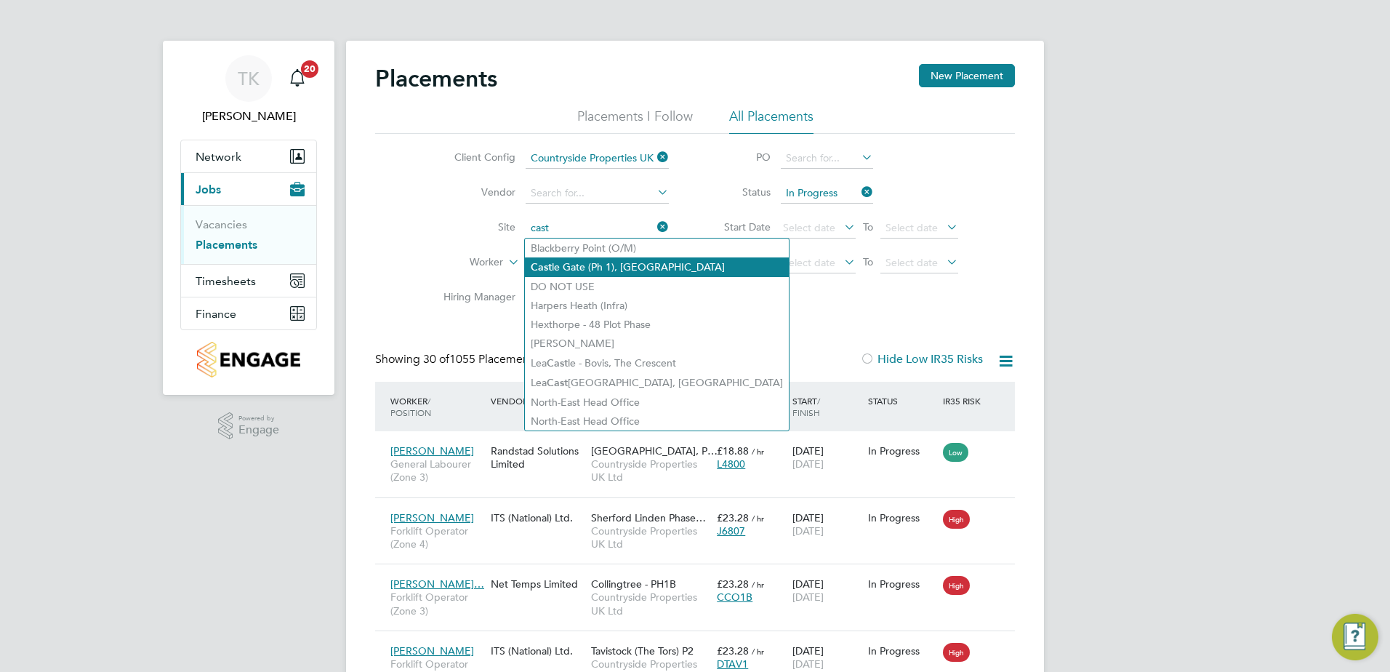
click at [584, 267] on li "Cast le Gate (Ph 1), Knaresborough" at bounding box center [657, 267] width 264 height 20
type input "Castle Gate (Ph 1), Knaresborough"
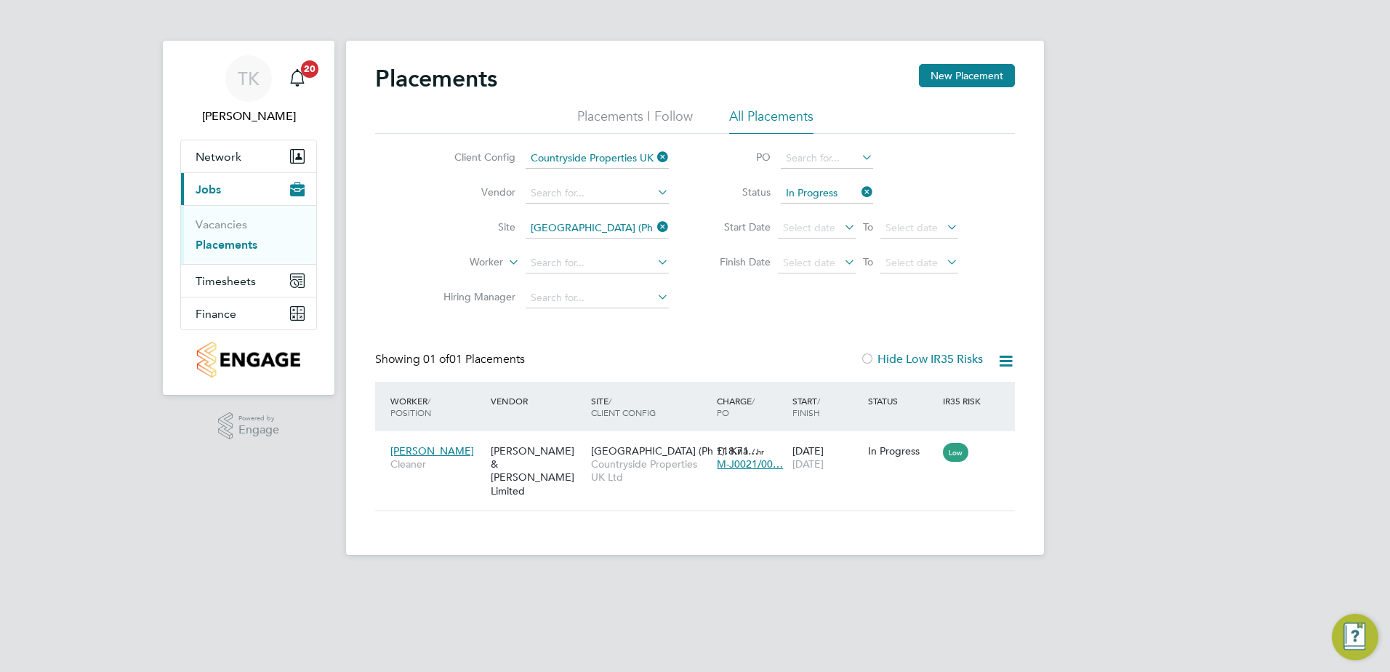
click at [859, 191] on icon at bounding box center [859, 192] width 0 height 20
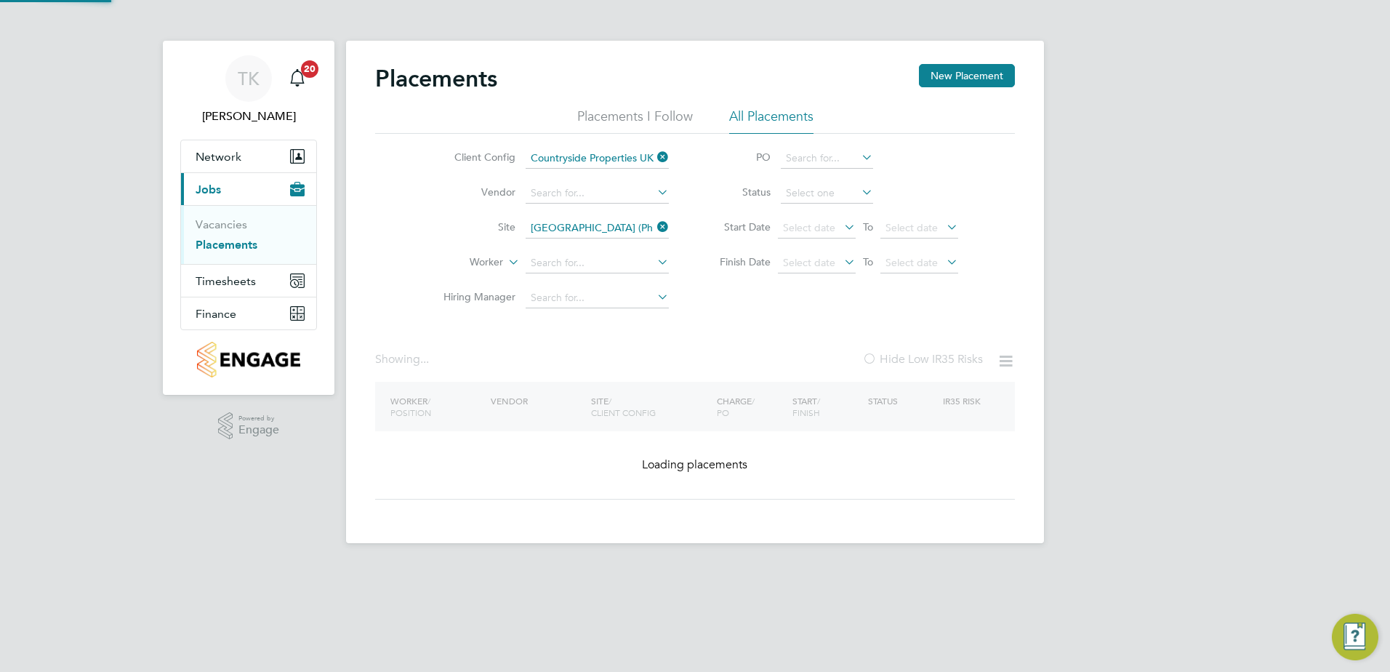
click at [859, 191] on icon at bounding box center [859, 192] width 0 height 20
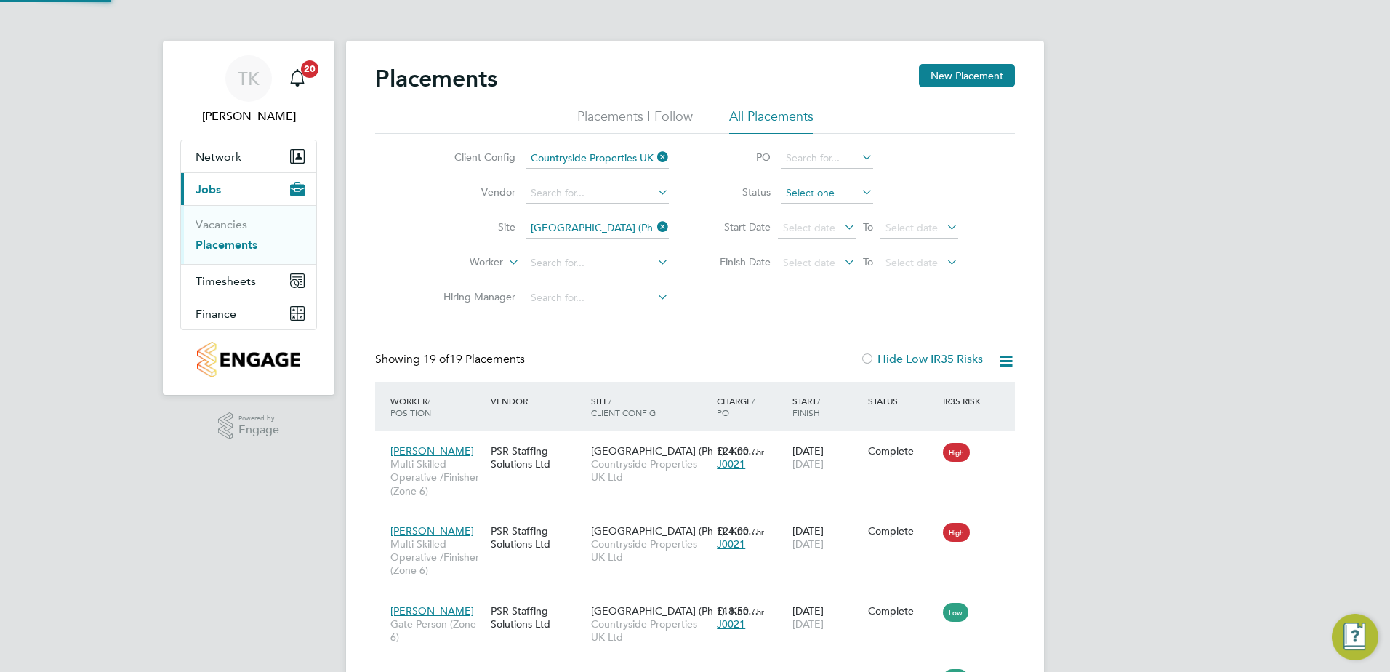
click at [841, 196] on input at bounding box center [827, 193] width 92 height 20
click at [799, 285] on li "Complete" at bounding box center [827, 288] width 94 height 19
type input "Complete"
click at [654, 228] on icon at bounding box center [654, 227] width 0 height 20
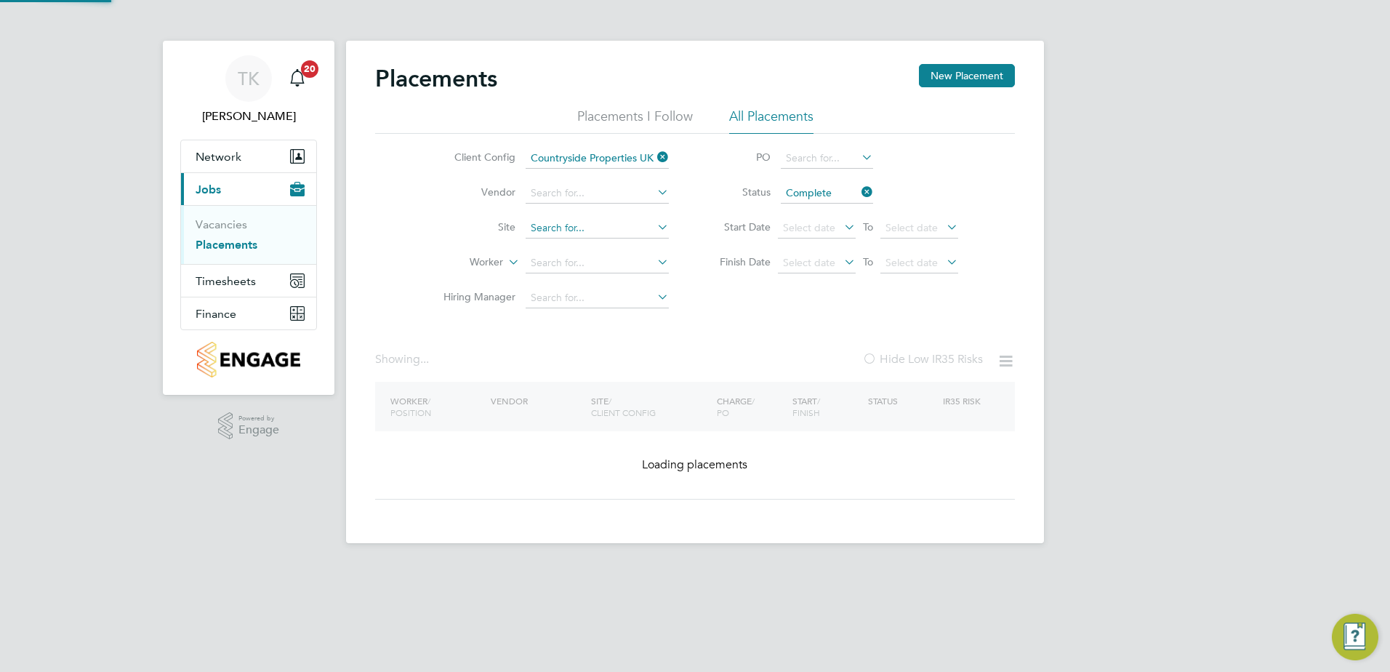
click at [614, 230] on input at bounding box center [597, 228] width 143 height 20
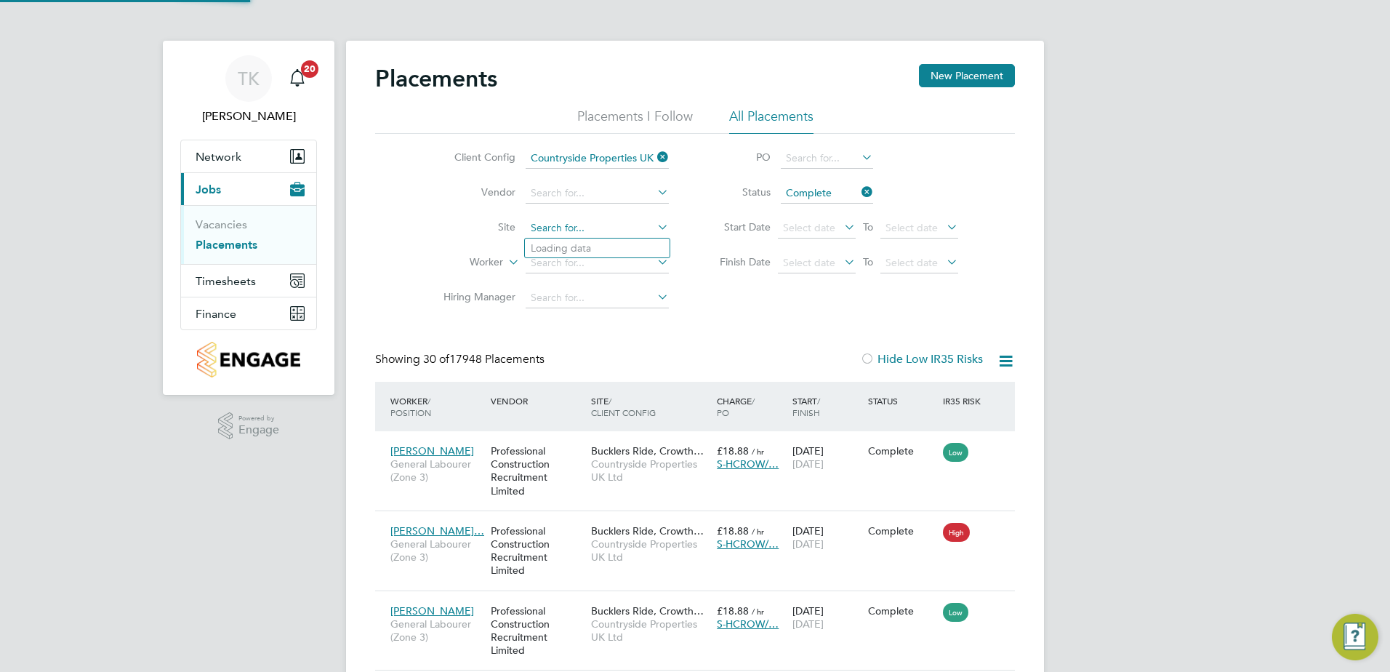
scroll to position [55, 127]
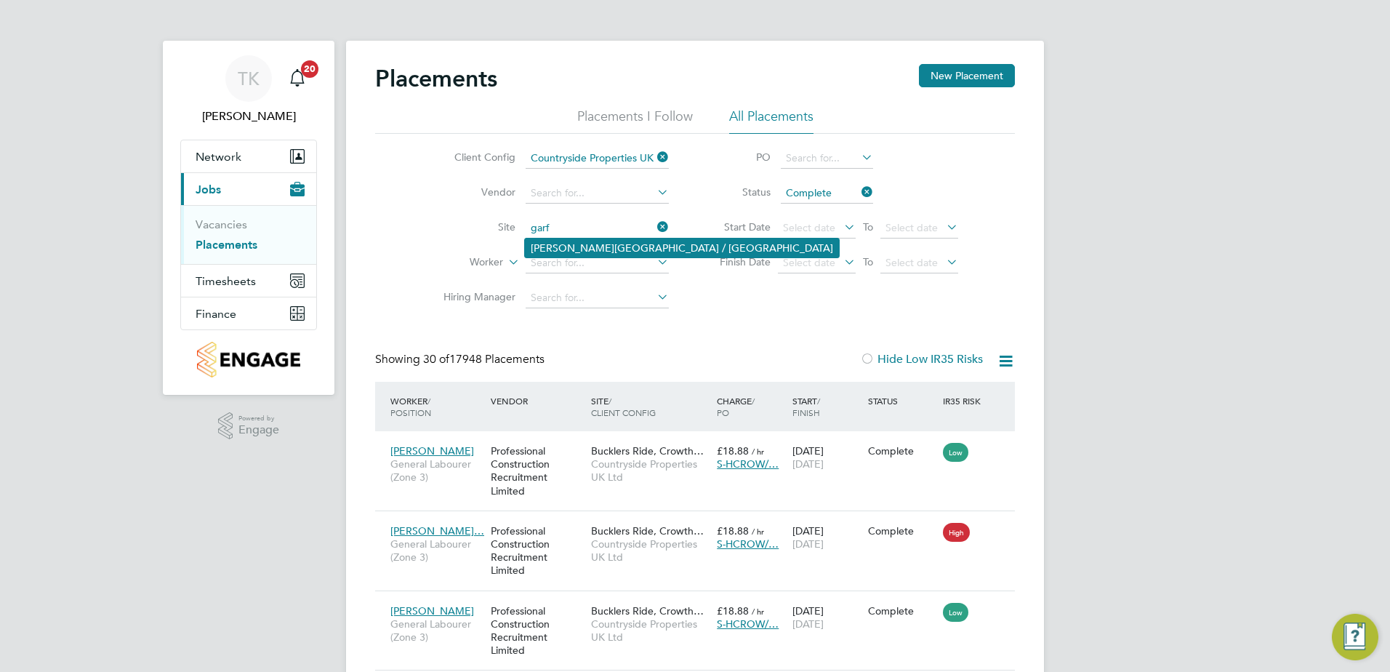
click at [594, 253] on li "Greenwell Park / Selby" at bounding box center [682, 248] width 314 height 19
type input "Greenwell Park / Selby"
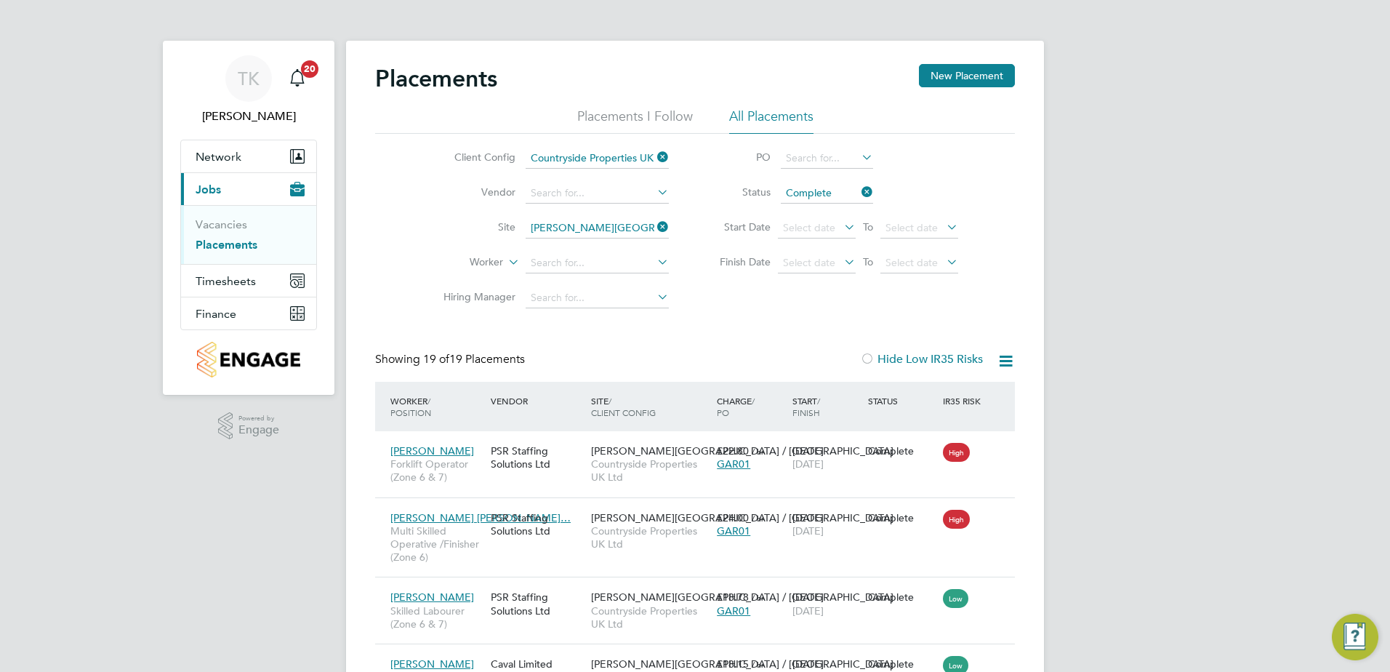
click at [859, 192] on icon at bounding box center [859, 192] width 0 height 20
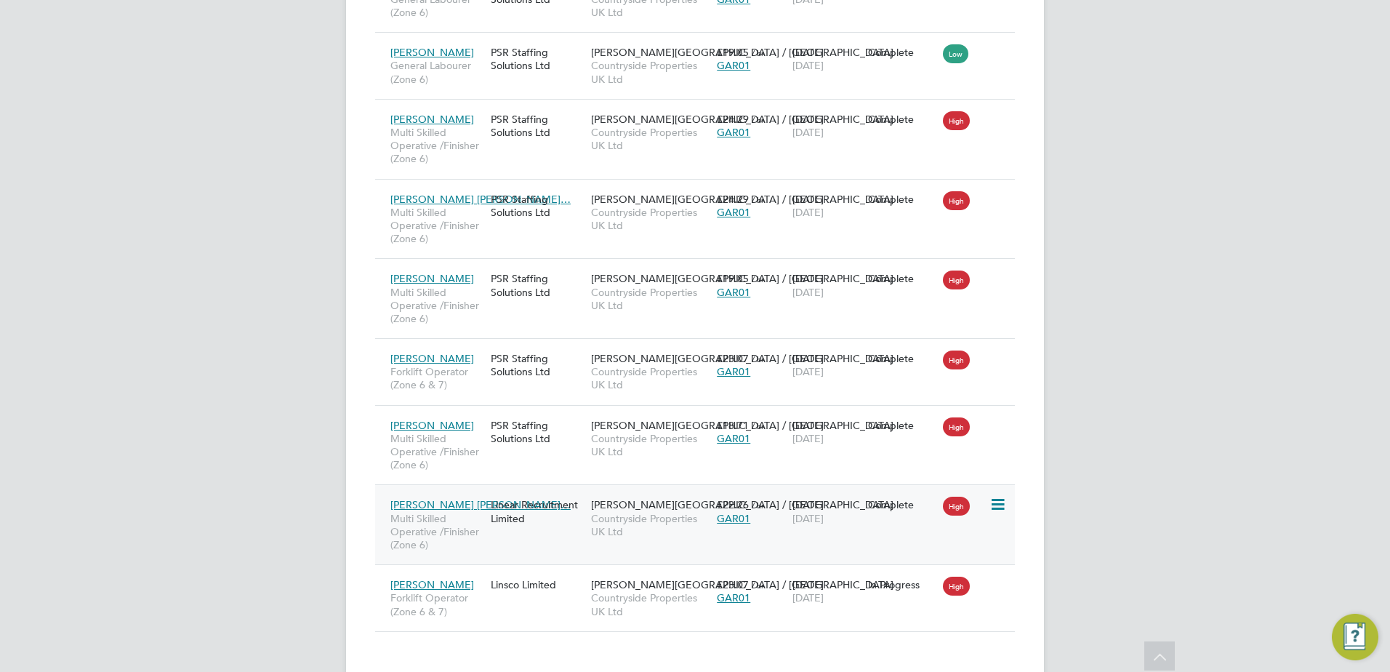
click at [529, 499] on div "Linear Recruitment Limited" at bounding box center [537, 511] width 100 height 41
click at [522, 205] on div "Barrie Michael Rh… Multi Skilled Operative /Finisher (Zone 6) PSR Staffing Solu…" at bounding box center [695, 219] width 640 height 80
click at [546, 201] on div "Barrie Michael Rh… Multi Skilled Operative /Finisher (Zone 6) PSR Staffing Solu…" at bounding box center [695, 219] width 640 height 80
click at [680, 206] on span "Countryside Properties UK Ltd" at bounding box center [650, 219] width 119 height 26
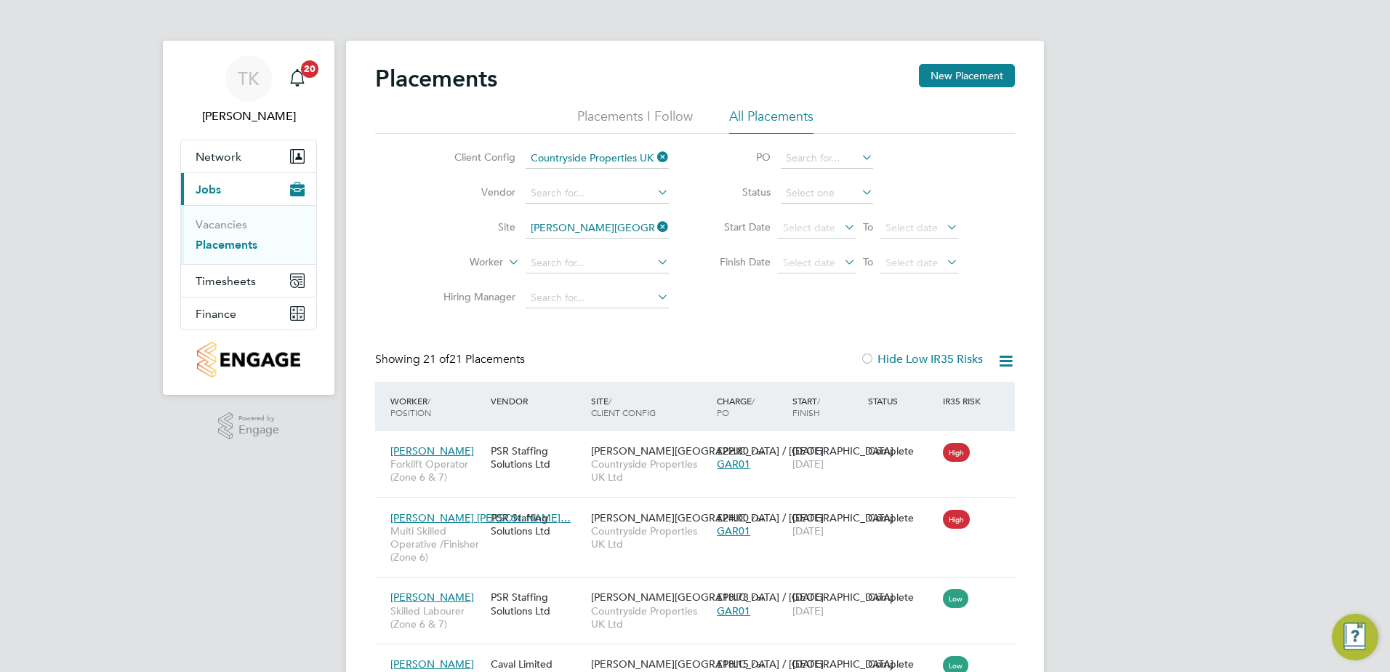
click at [654, 227] on icon at bounding box center [654, 227] width 0 height 20
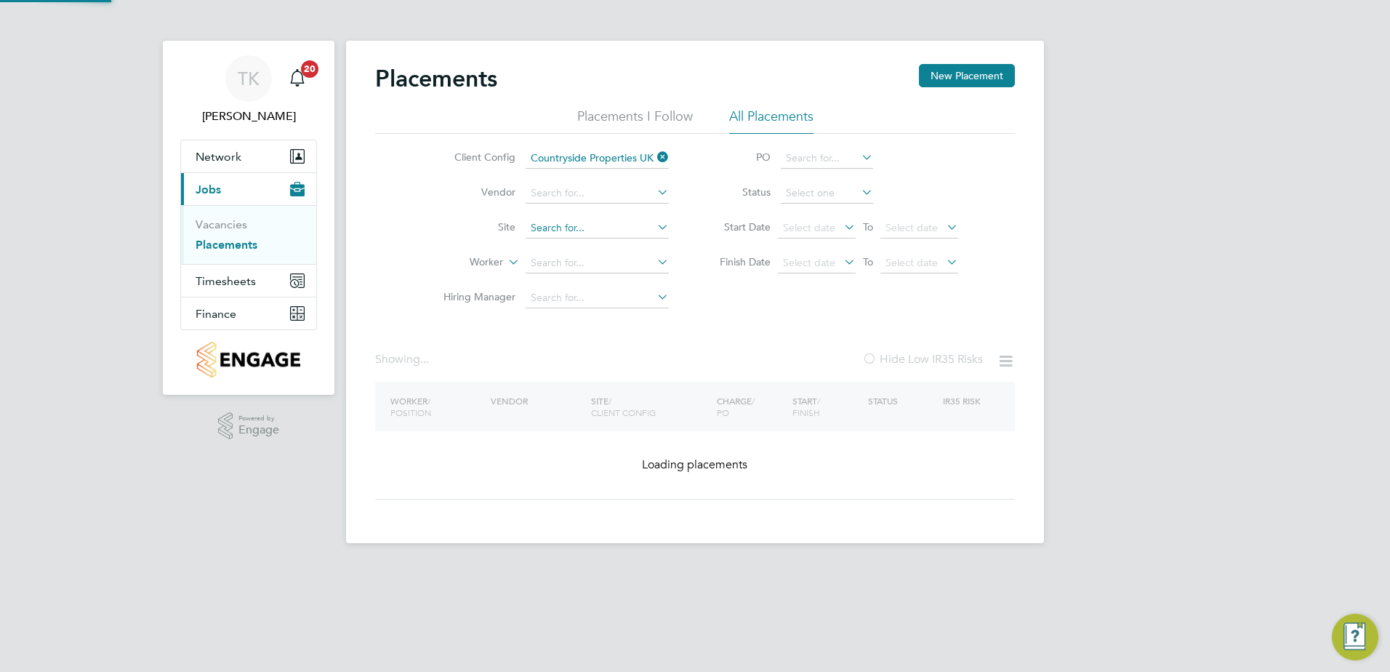
click at [596, 233] on input at bounding box center [597, 228] width 143 height 20
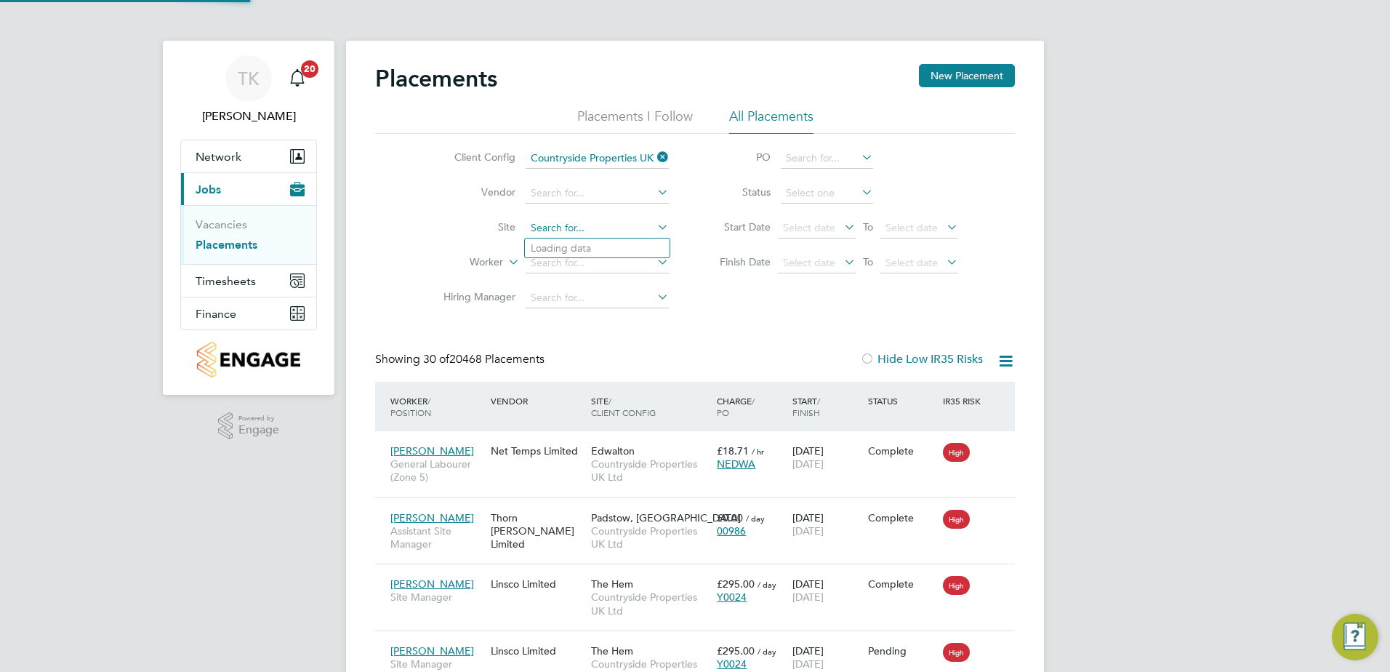
scroll to position [55, 127]
click at [574, 358] on li "Cas tle Gate (Ph 1), Knaresborough" at bounding box center [628, 363] width 206 height 20
type input "Castle Gate (Ph 1), Knaresborough"
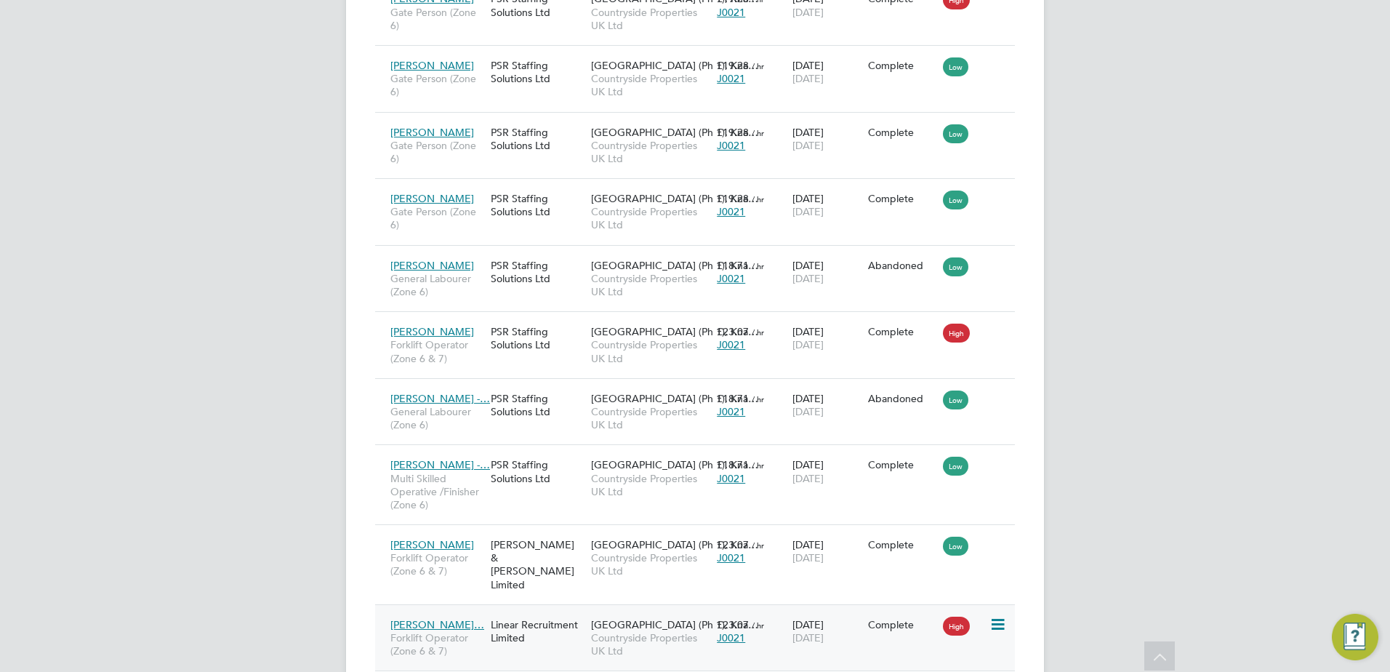
click at [542, 604] on div "Jonathan Mcglinc… Forklift Operator (Zone 6 & 7) Linear Recruitment Limited Cas…" at bounding box center [695, 637] width 640 height 67
click at [546, 611] on div "Linear Recruitment Limited" at bounding box center [537, 631] width 100 height 41
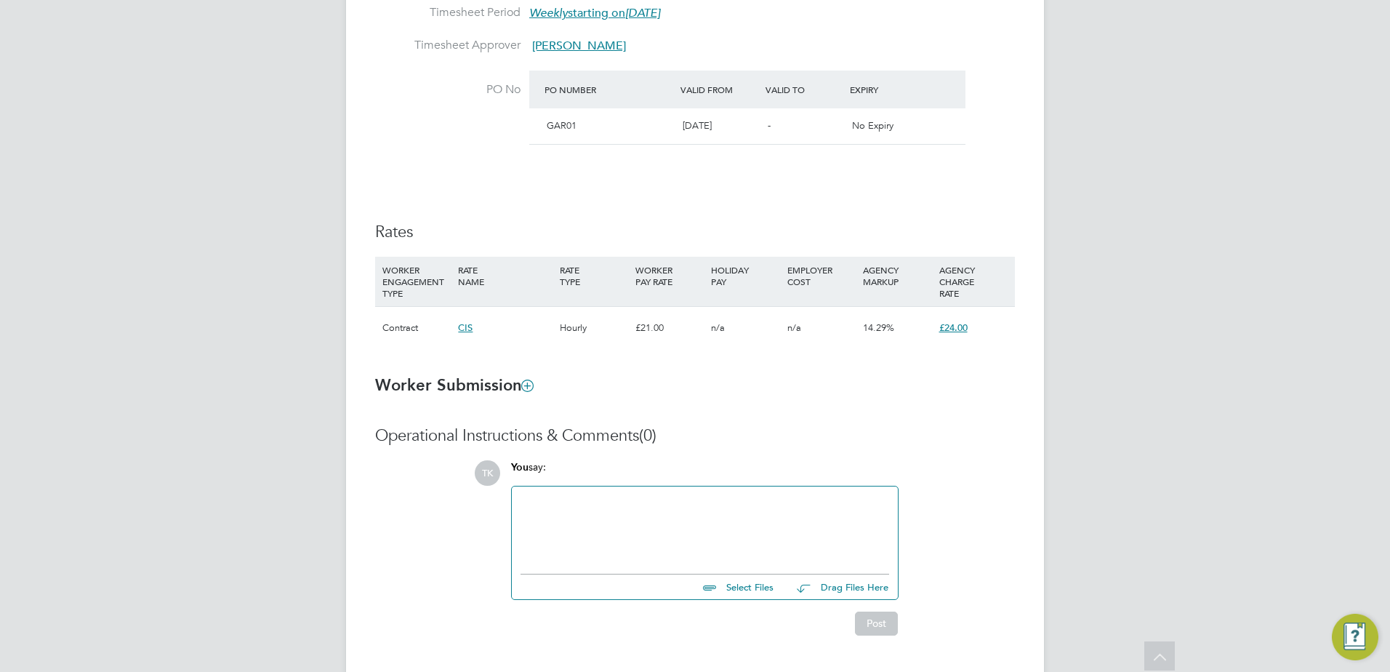
scroll to position [873, 0]
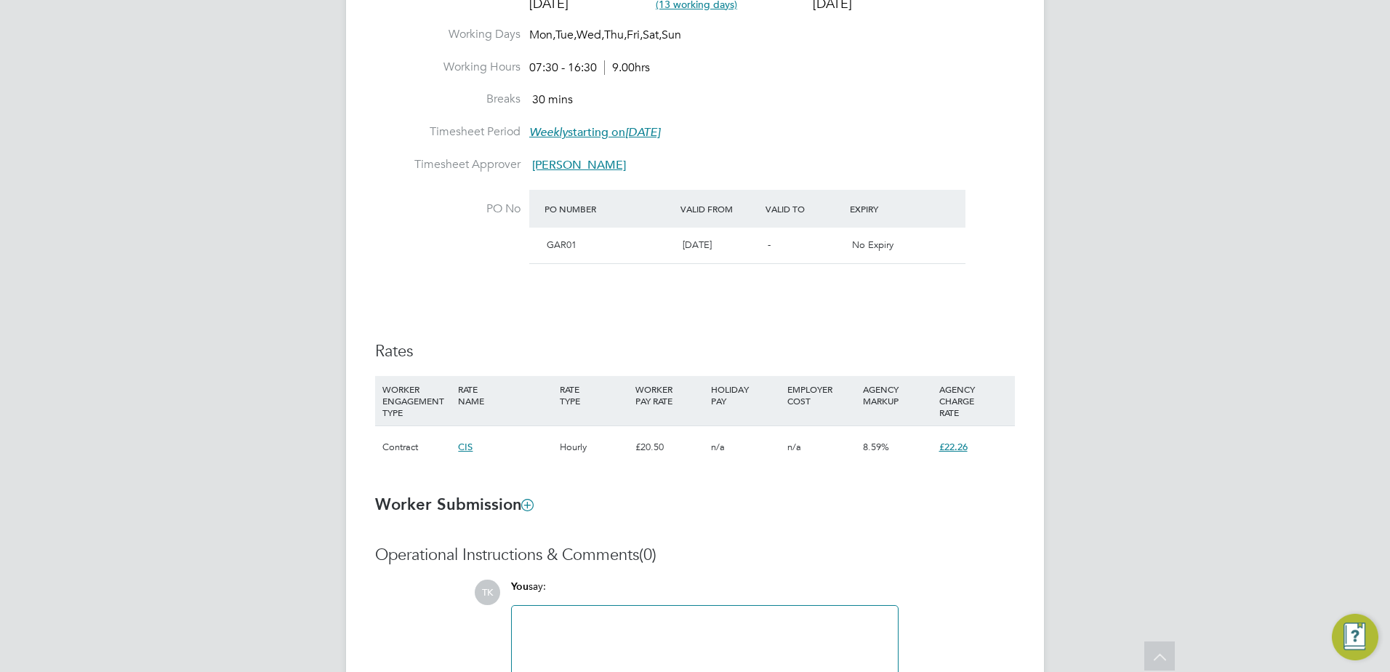
scroll to position [727, 0]
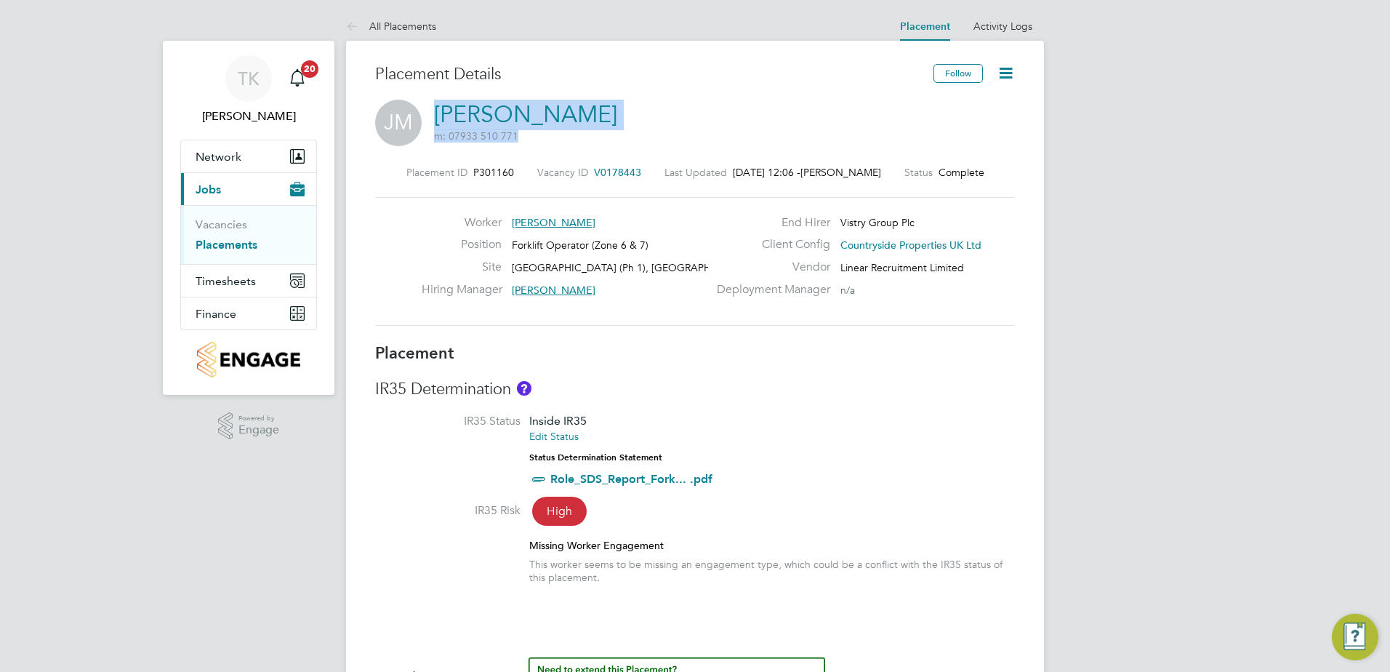
drag, startPoint x: 669, startPoint y: 105, endPoint x: 428, endPoint y: 119, distance: 241.8
click at [428, 119] on div "JM Jonathan Mcglinchey m: 07933 510 771" at bounding box center [695, 124] width 640 height 49
click at [400, 512] on label "IR35 Risk" at bounding box center [447, 510] width 145 height 15
click at [740, 420] on li "IR35 Status Inside IR35 Edit Status Status Determination Statement Role_SDS_Rep…" at bounding box center [695, 458] width 640 height 89
drag, startPoint x: 665, startPoint y: 114, endPoint x: 449, endPoint y: 125, distance: 215.5
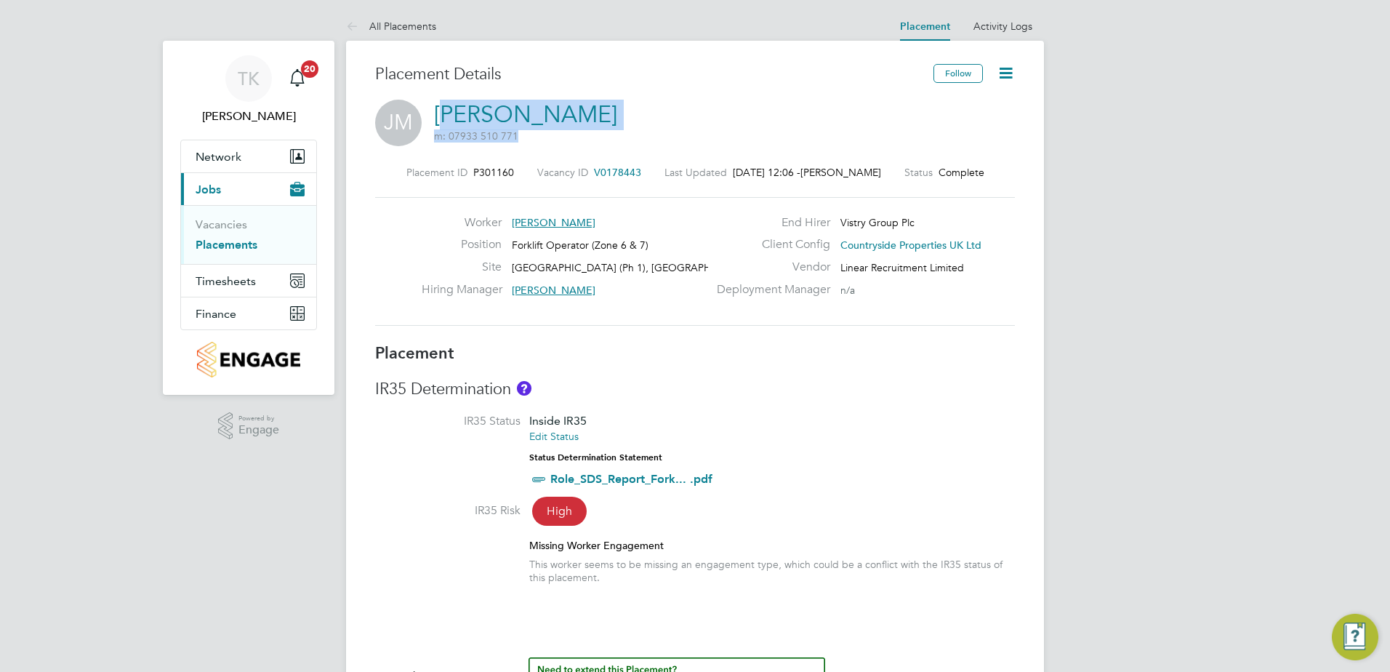
click at [449, 125] on div "JM Jonathan Mcglinchey m: 07933 510 771" at bounding box center [695, 124] width 640 height 49
click at [421, 481] on li "IR35 Status Inside IR35 Edit Status Status Determination Statement Role_SDS_Rep…" at bounding box center [695, 458] width 640 height 89
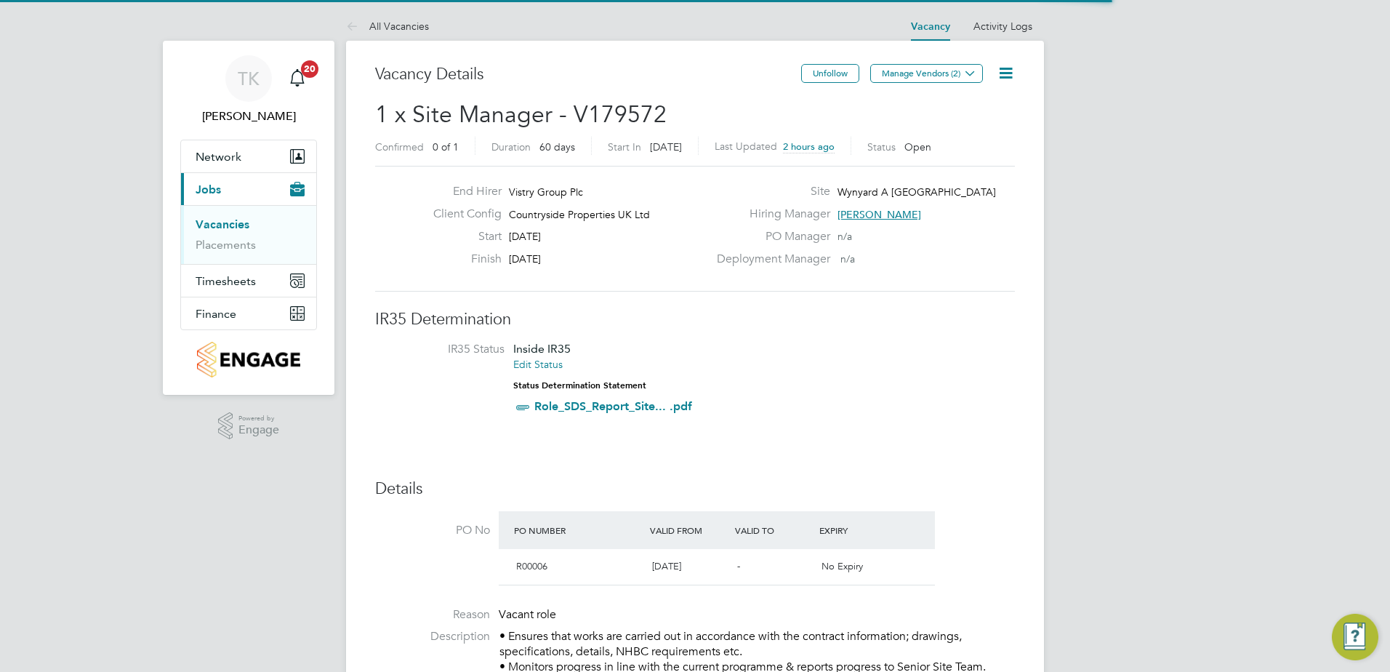
scroll to position [25, 137]
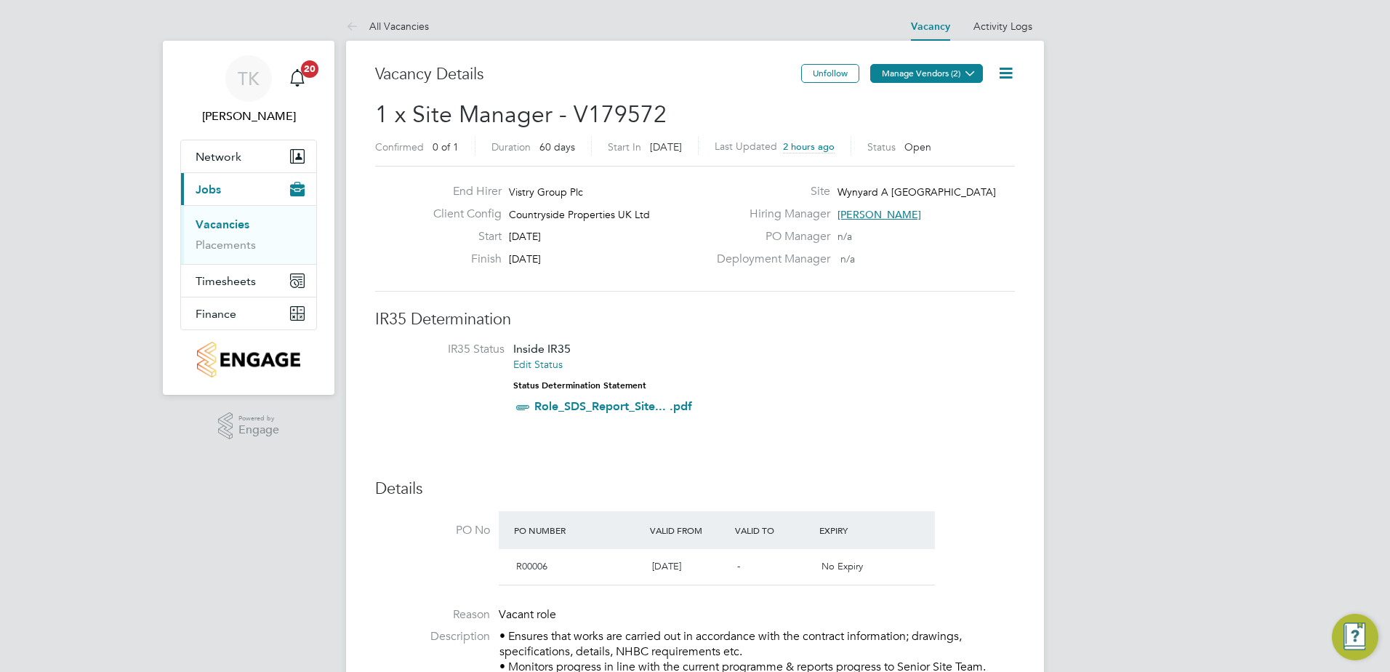
click at [932, 73] on button "Manage Vendors (2)" at bounding box center [926, 73] width 113 height 19
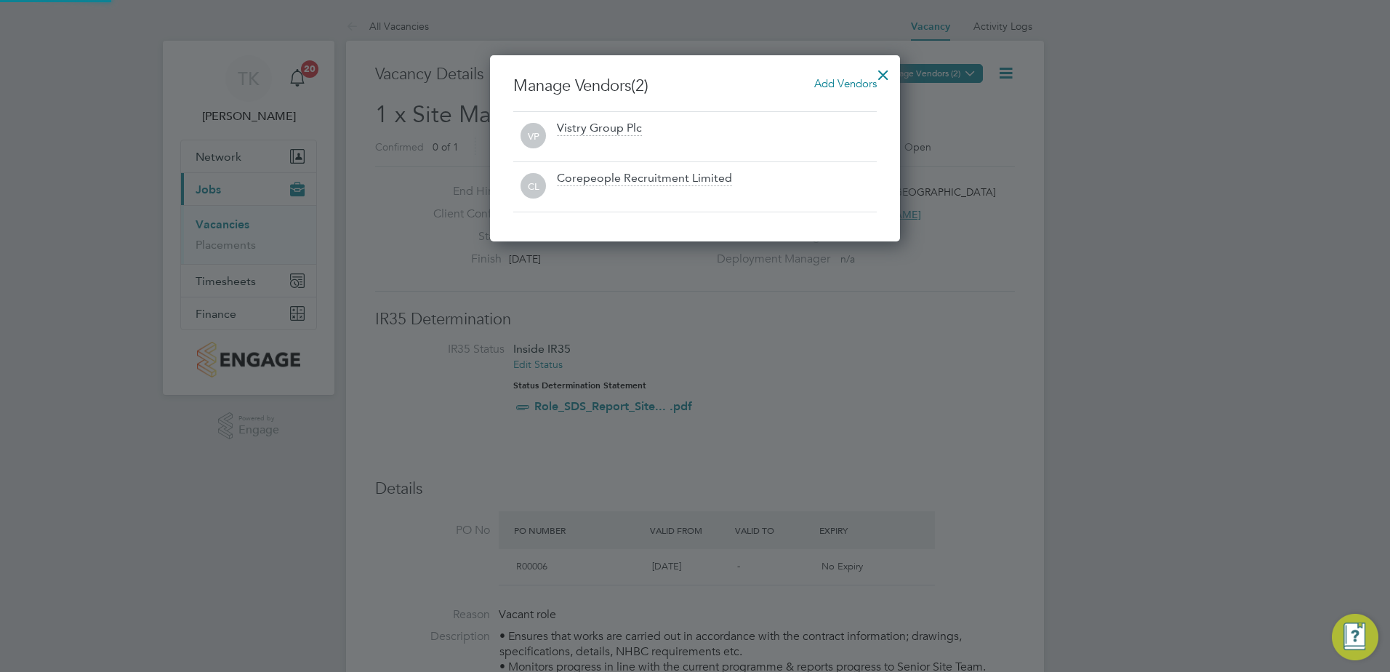
scroll to position [186, 411]
click at [885, 76] on div at bounding box center [883, 71] width 26 height 26
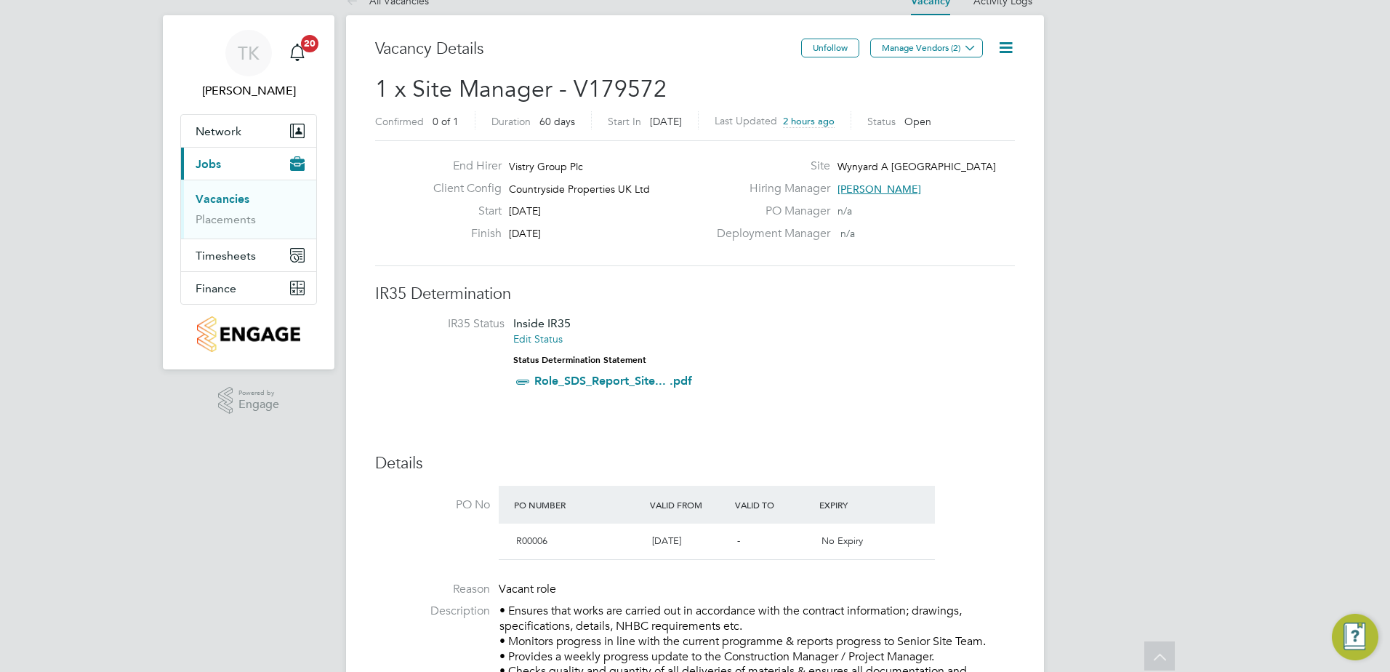
scroll to position [0, 0]
